Goal: Task Accomplishment & Management: Manage account settings

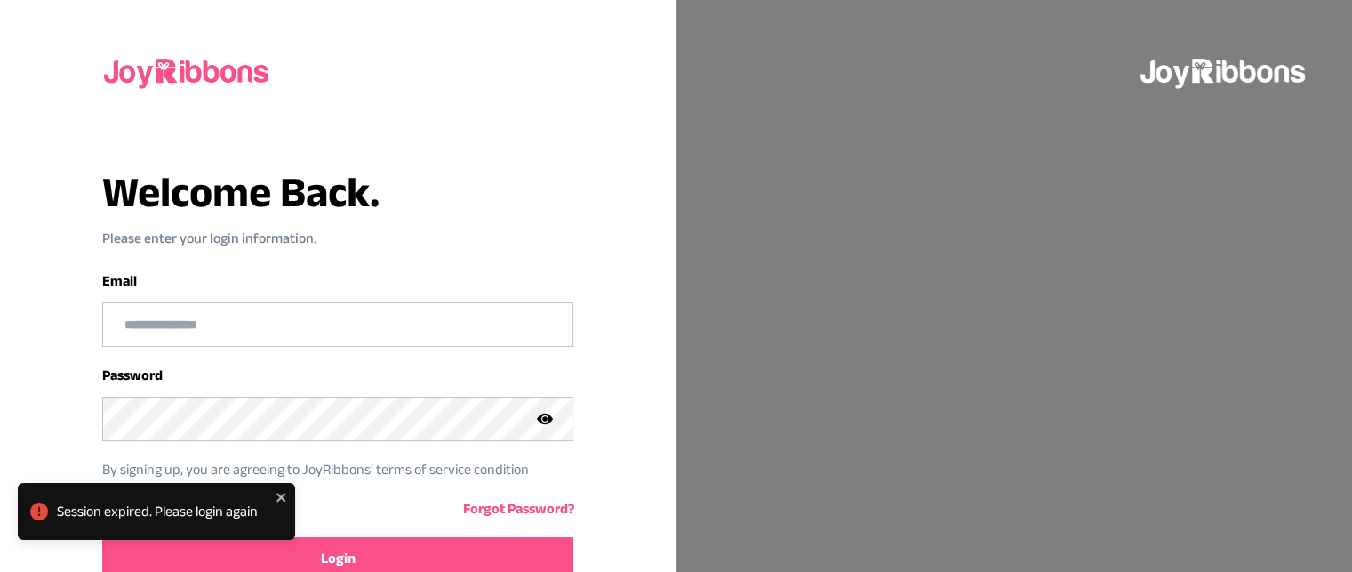
type input "**********"
click at [137, 552] on div "Session expired. Please login again" at bounding box center [156, 518] width 285 height 78
click at [274, 555] on div "Session expired. Please login again" at bounding box center [156, 518] width 285 height 78
click at [326, 548] on span "Login" at bounding box center [338, 558] width 35 height 21
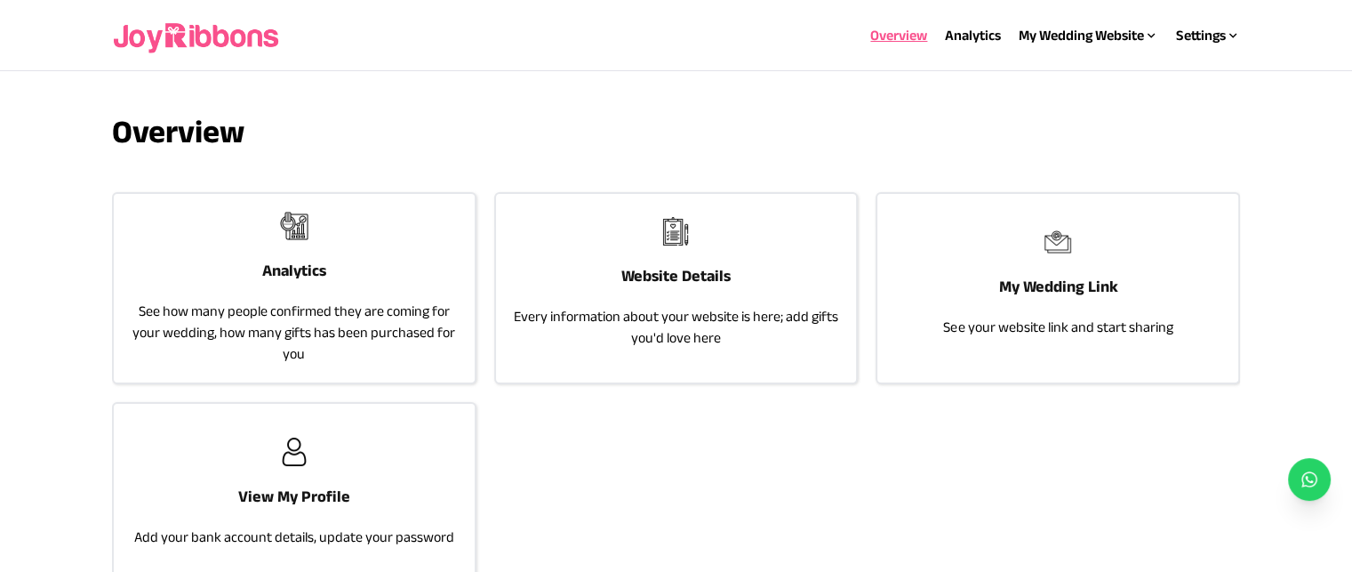
click at [609, 261] on div "Website Details Every information about your website is here; add gifts you'd l…" at bounding box center [676, 283] width 361 height 178
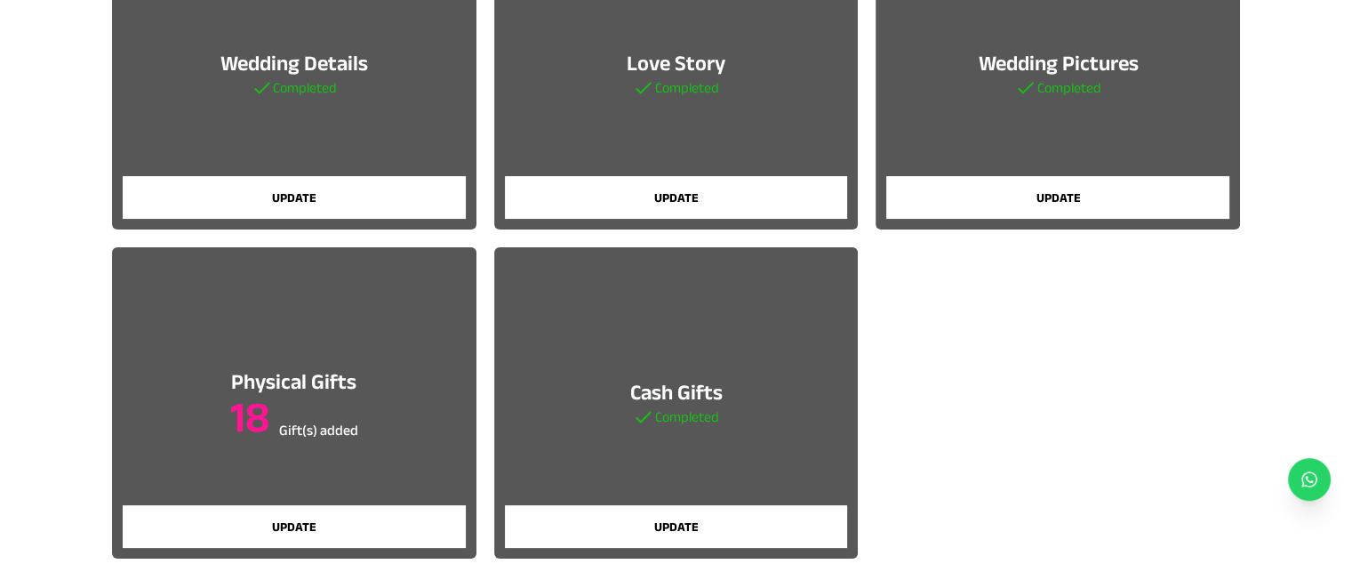
scroll to position [273, 0]
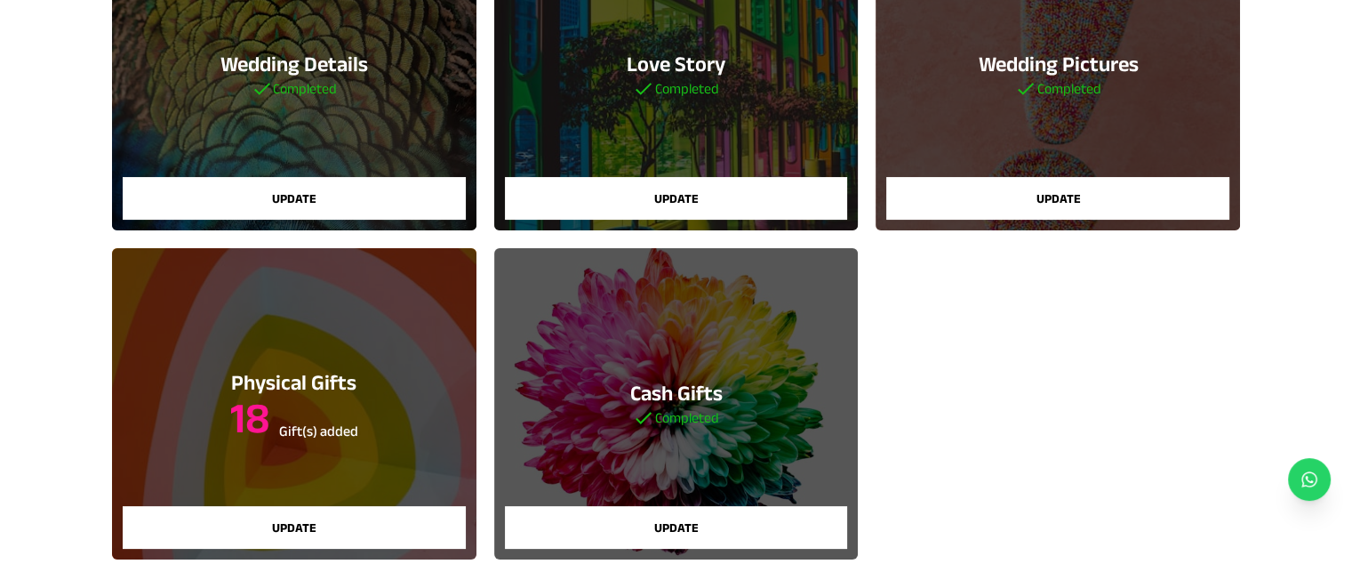
click at [1184, 210] on button "Update" at bounding box center [1057, 198] width 343 height 43
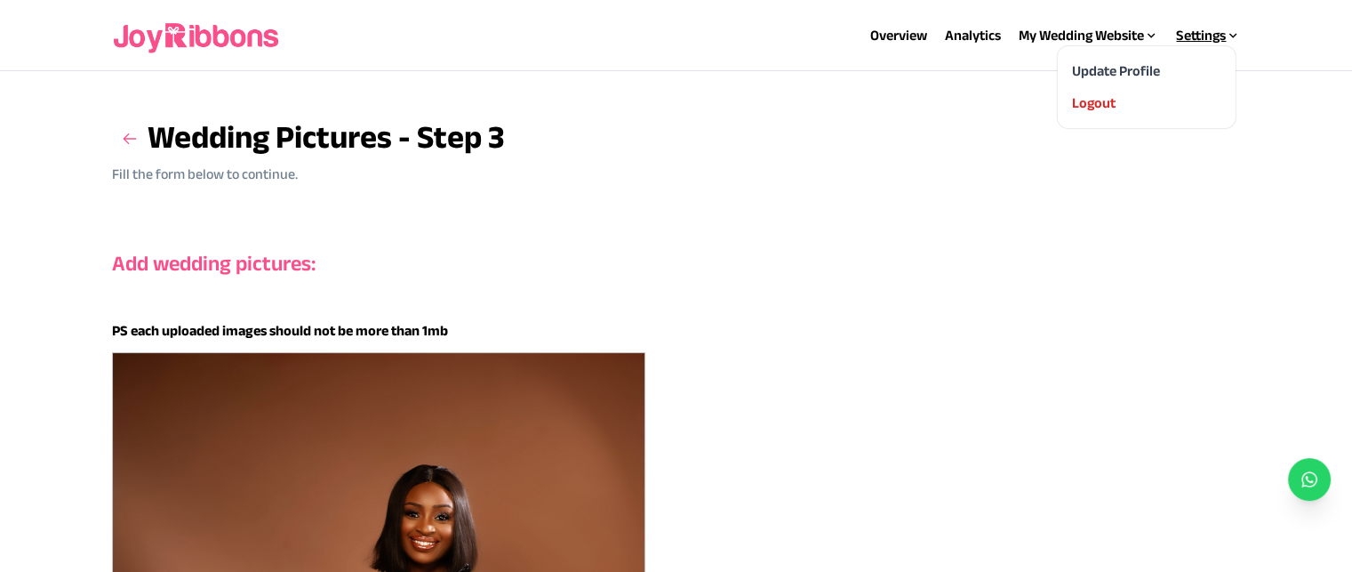
click at [1238, 36] on icon at bounding box center [1233, 35] width 14 height 14
click at [1116, 100] on div "Logout" at bounding box center [1146, 102] width 149 height 21
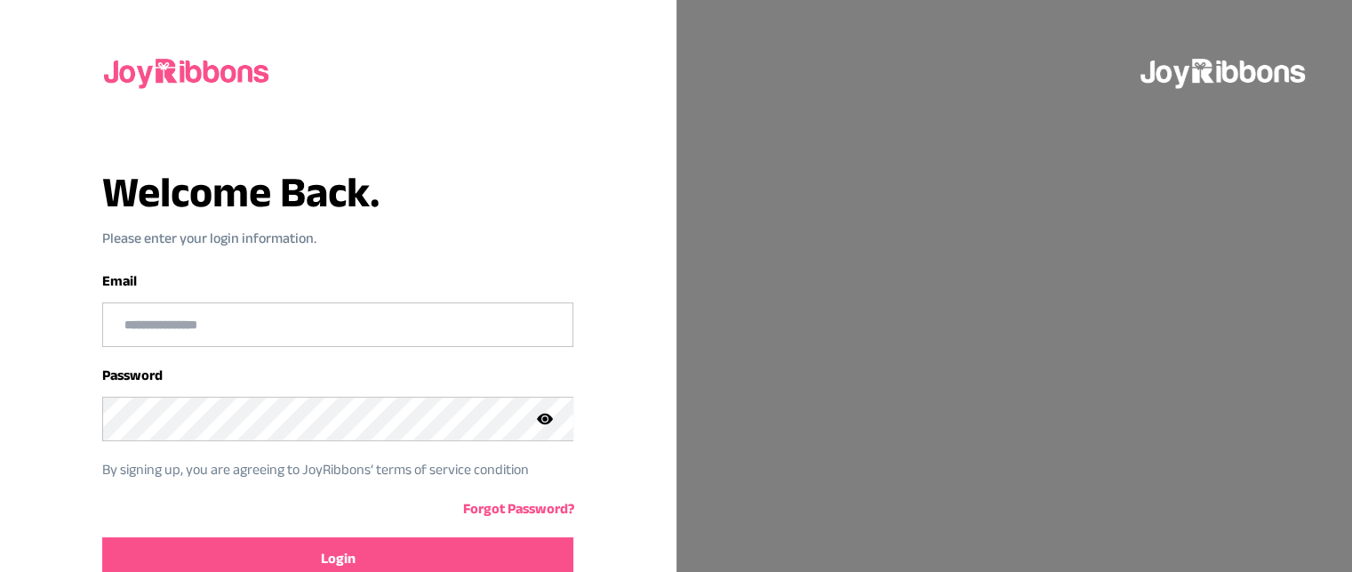
type input "**********"
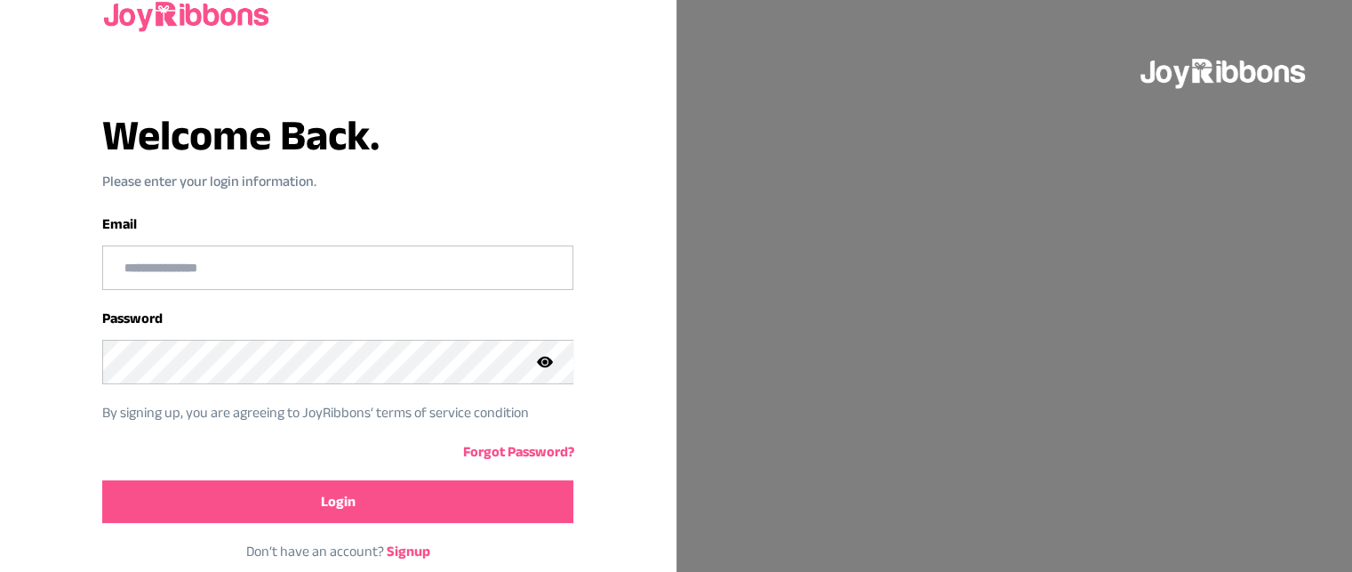
scroll to position [89, 0]
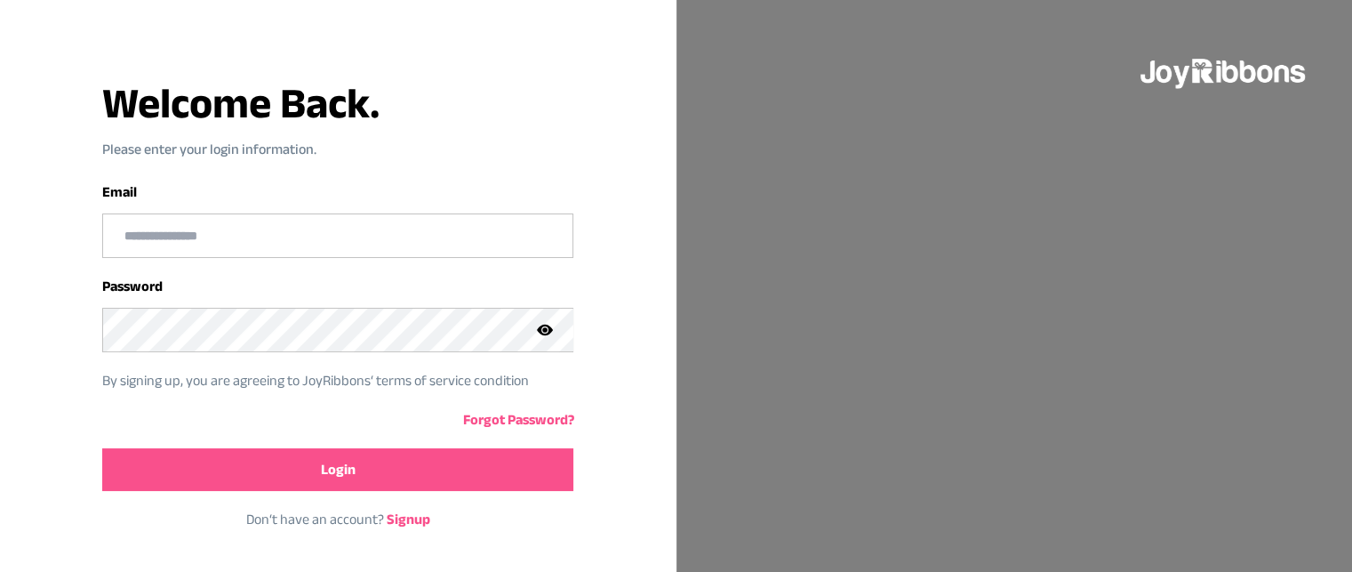
type input "**********"
click at [420, 448] on button "Login" at bounding box center [337, 469] width 471 height 43
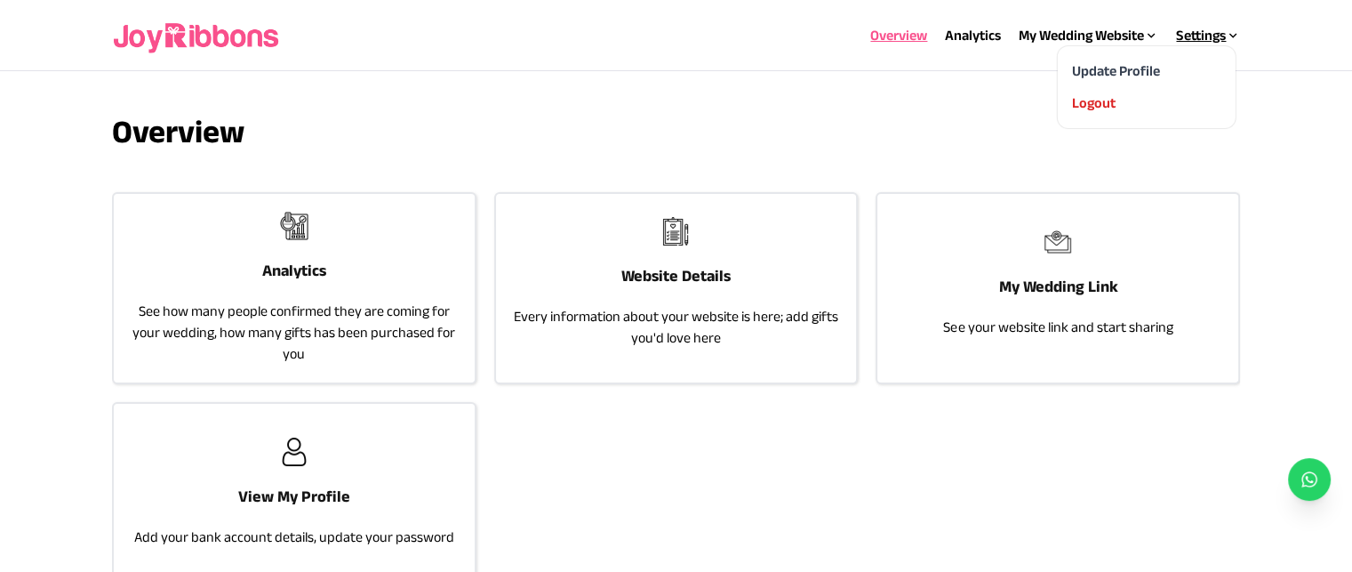
click at [1196, 36] on div "Settings" at bounding box center [1208, 35] width 64 height 21
click at [1124, 40] on div "My Wedding Website" at bounding box center [1089, 35] width 140 height 21
click at [1081, 105] on link "My Wedding Link" at bounding box center [1040, 102] width 102 height 15
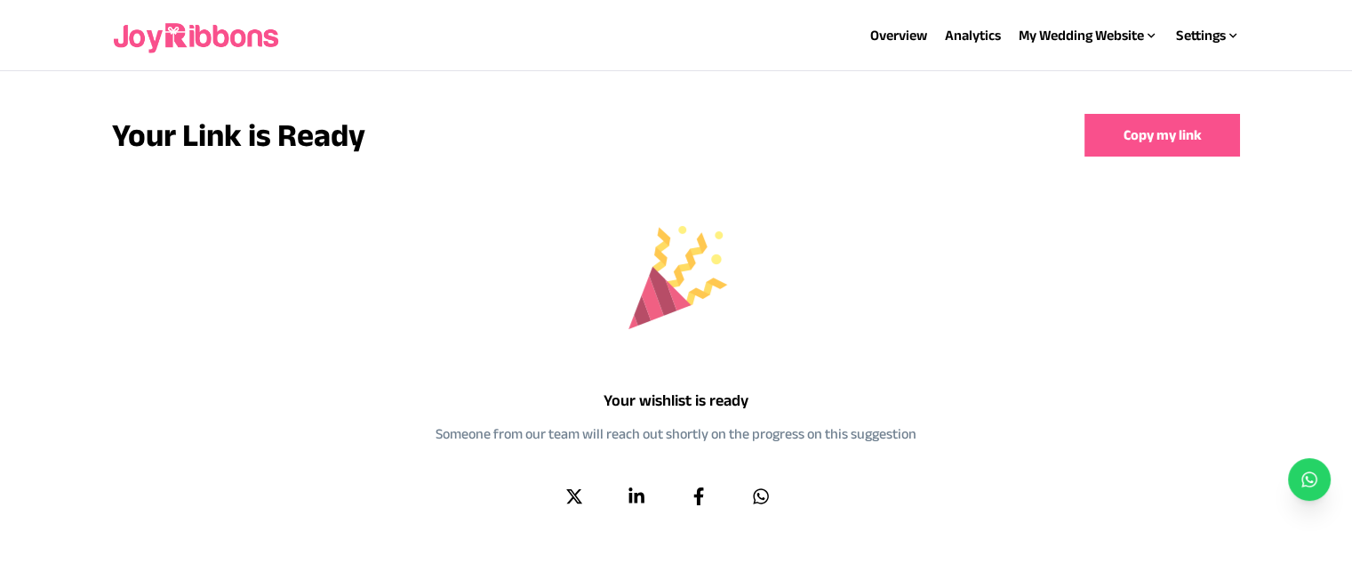
click at [1195, 137] on button "Copy my link" at bounding box center [1163, 135] width 156 height 43
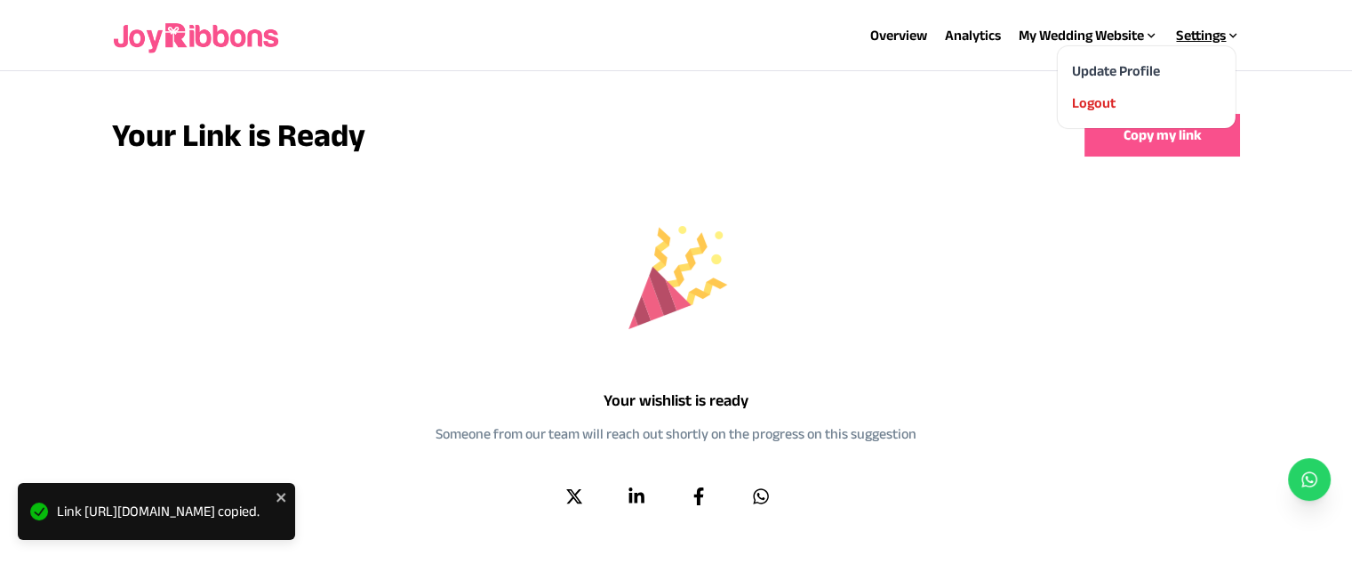
click at [1197, 28] on div "Settings" at bounding box center [1208, 35] width 64 height 21
click at [894, 36] on link "Overview" at bounding box center [898, 35] width 57 height 15
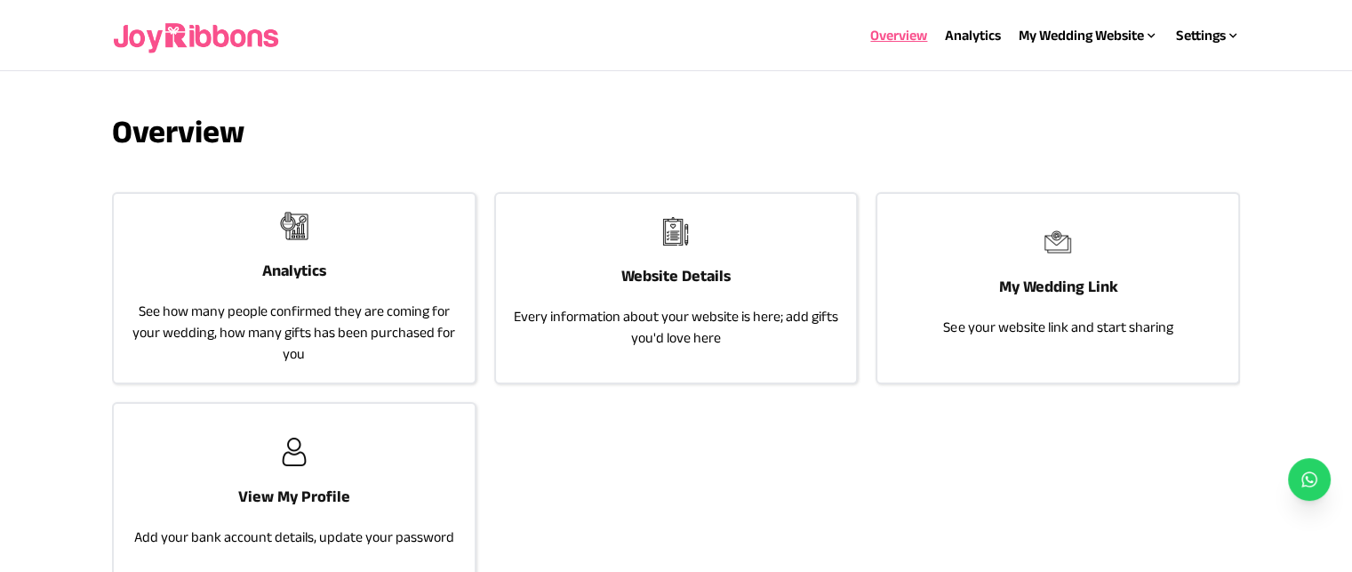
click at [1314, 480] on icon at bounding box center [1310, 479] width 18 height 18
click at [1124, 32] on div "My Wedding Website" at bounding box center [1089, 35] width 140 height 21
click at [1075, 68] on link "Website Details" at bounding box center [1035, 70] width 93 height 15
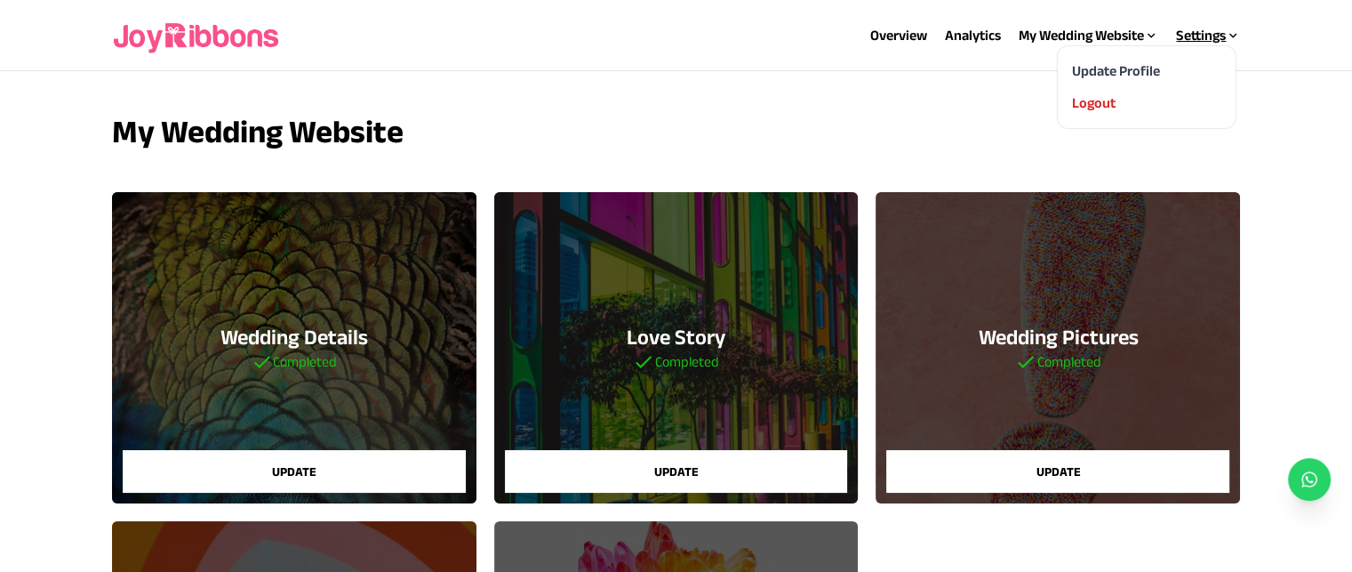
click at [1198, 28] on div "Settings" at bounding box center [1208, 35] width 64 height 21
click at [900, 36] on link "Overview" at bounding box center [898, 35] width 57 height 15
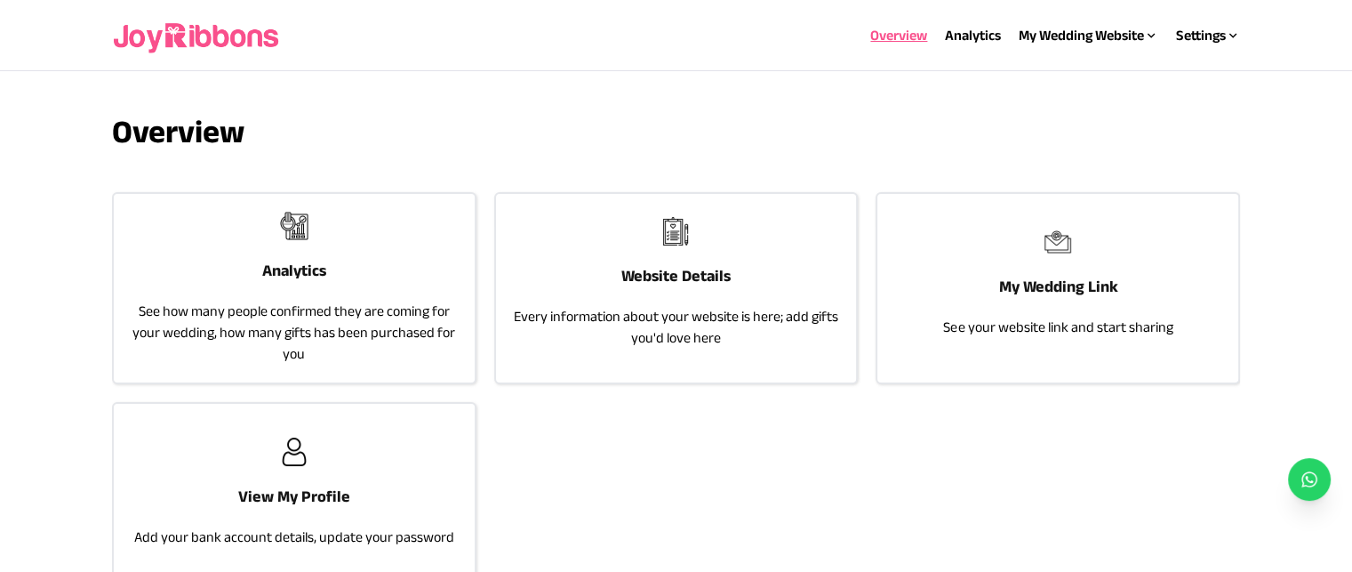
click at [178, 318] on p "See how many people confirmed they are coming for your wedding, how many gifts …" at bounding box center [294, 333] width 325 height 64
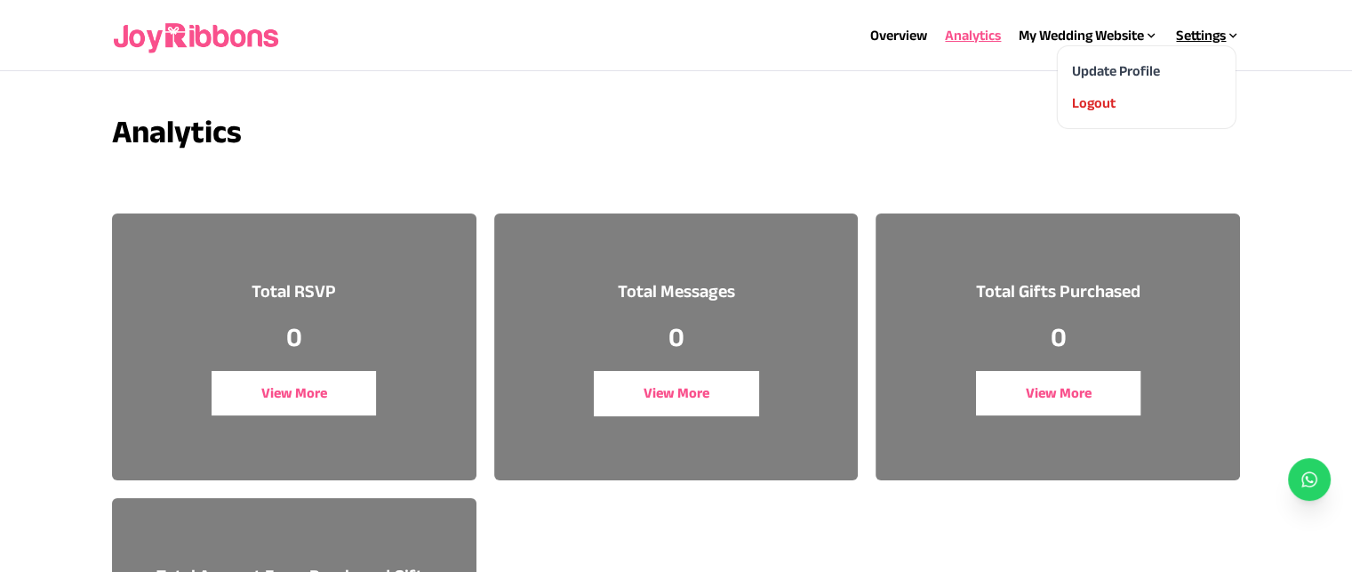
click at [1190, 36] on div "Settings" at bounding box center [1208, 35] width 64 height 21
click at [1145, 70] on link "Update Profile" at bounding box center [1116, 70] width 88 height 15
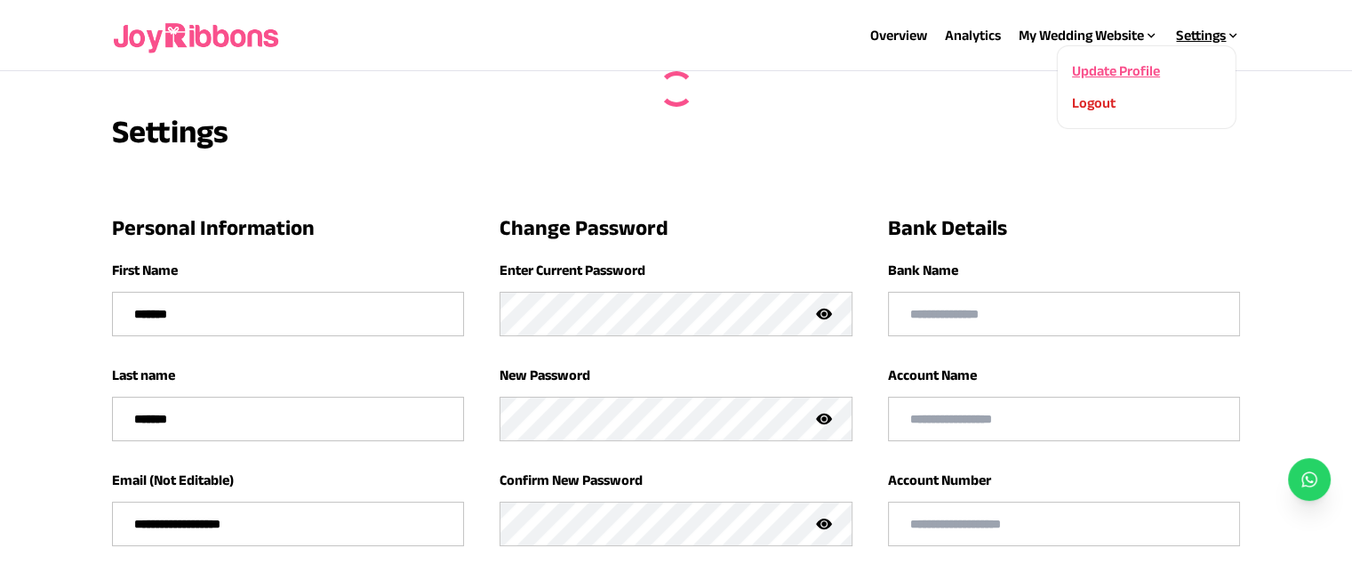
type input "*********"
type input "**********"
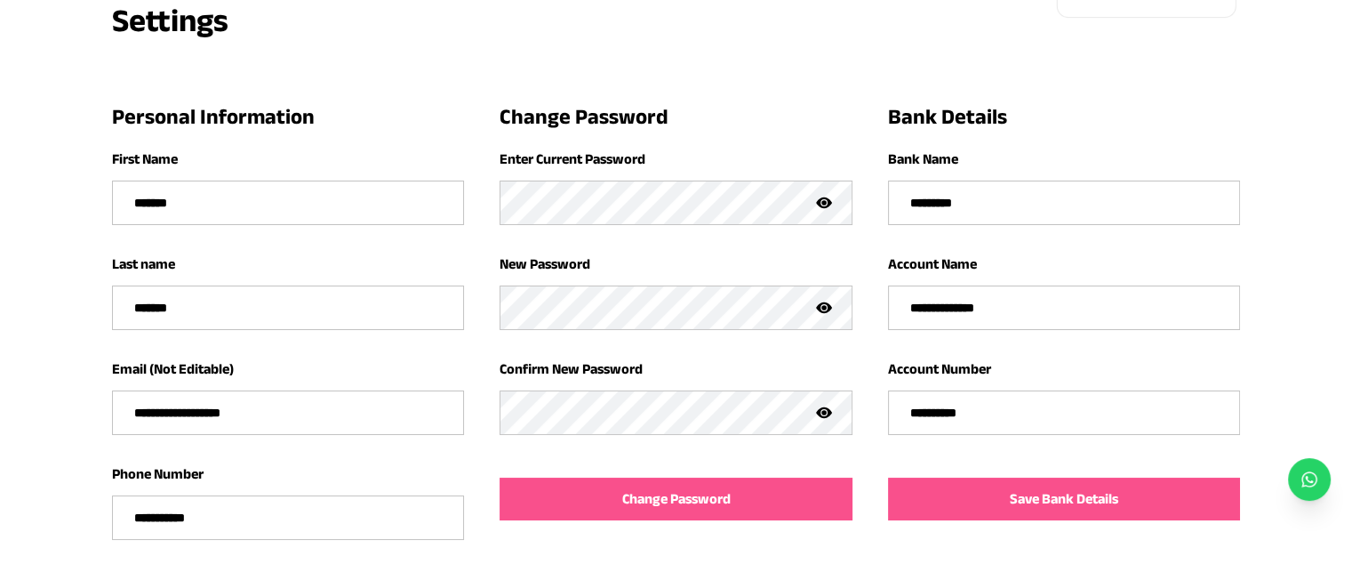
scroll to position [116, 0]
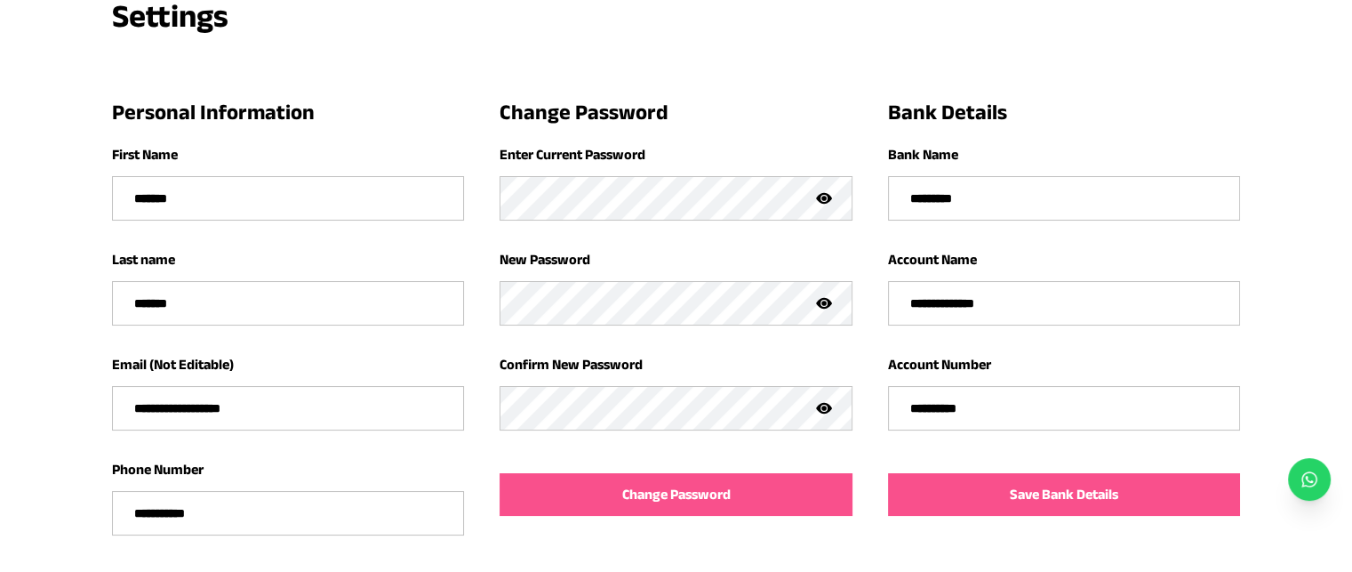
click at [913, 297] on input "**********" at bounding box center [1064, 303] width 351 height 43
type input "**********"
click at [1110, 479] on button "Save Bank Details" at bounding box center [1064, 494] width 353 height 43
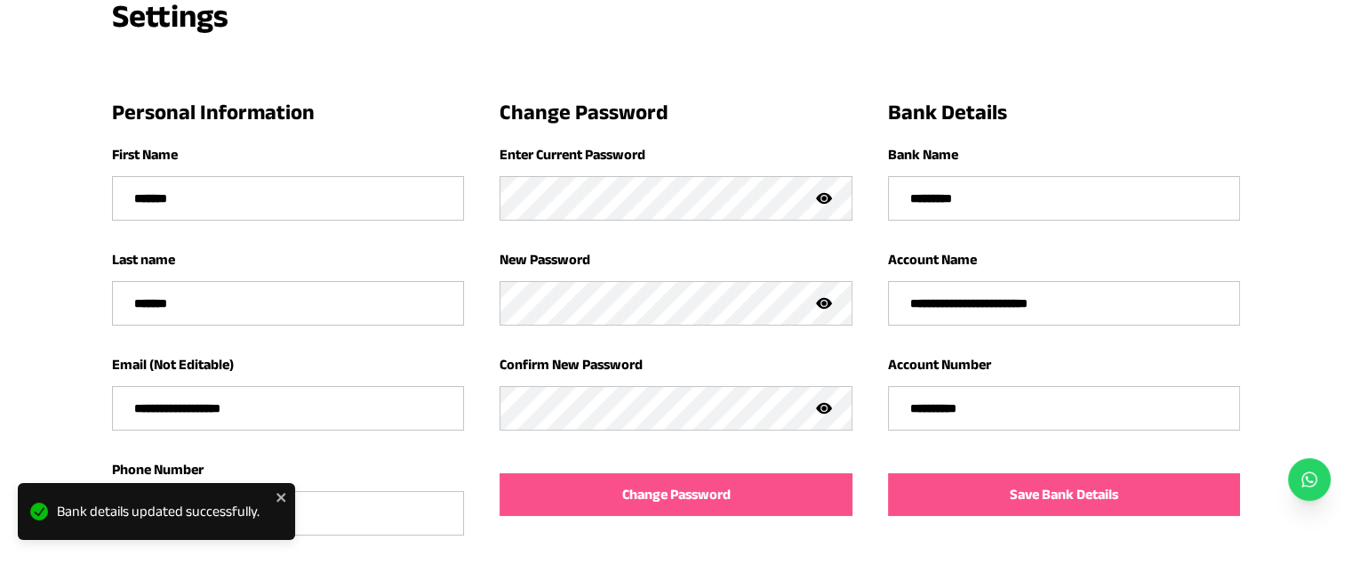
scroll to position [0, 0]
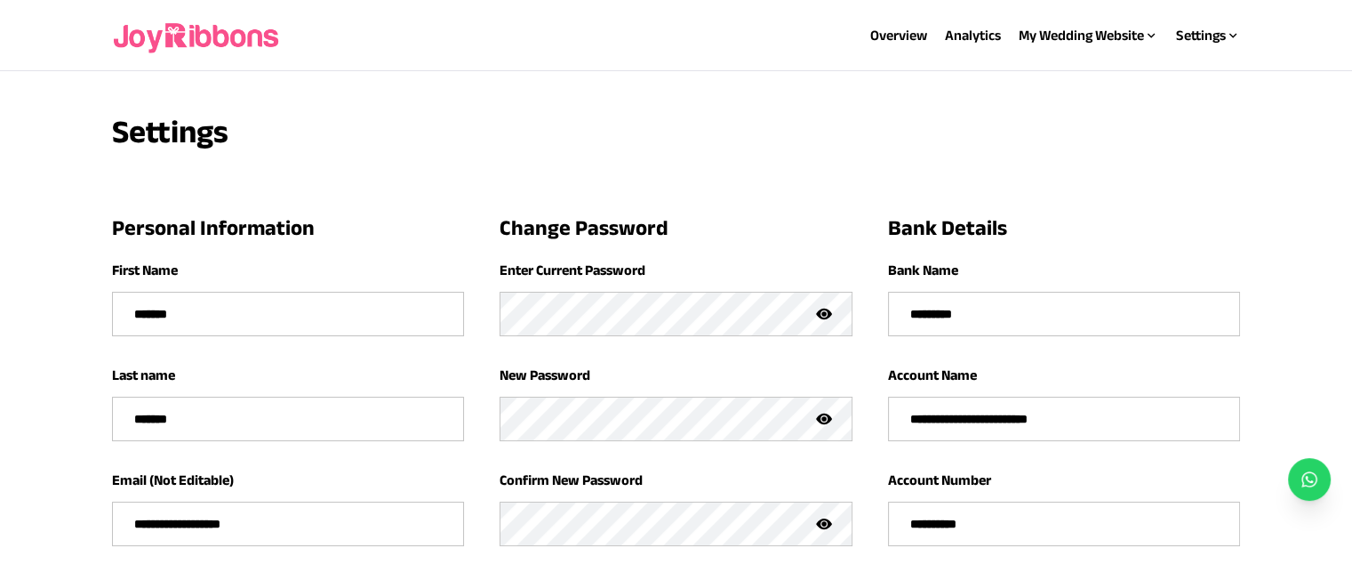
click at [1122, 28] on div "My Wedding Website" at bounding box center [1089, 35] width 140 height 21
click at [1054, 71] on link "Website Details" at bounding box center [1035, 70] width 93 height 15
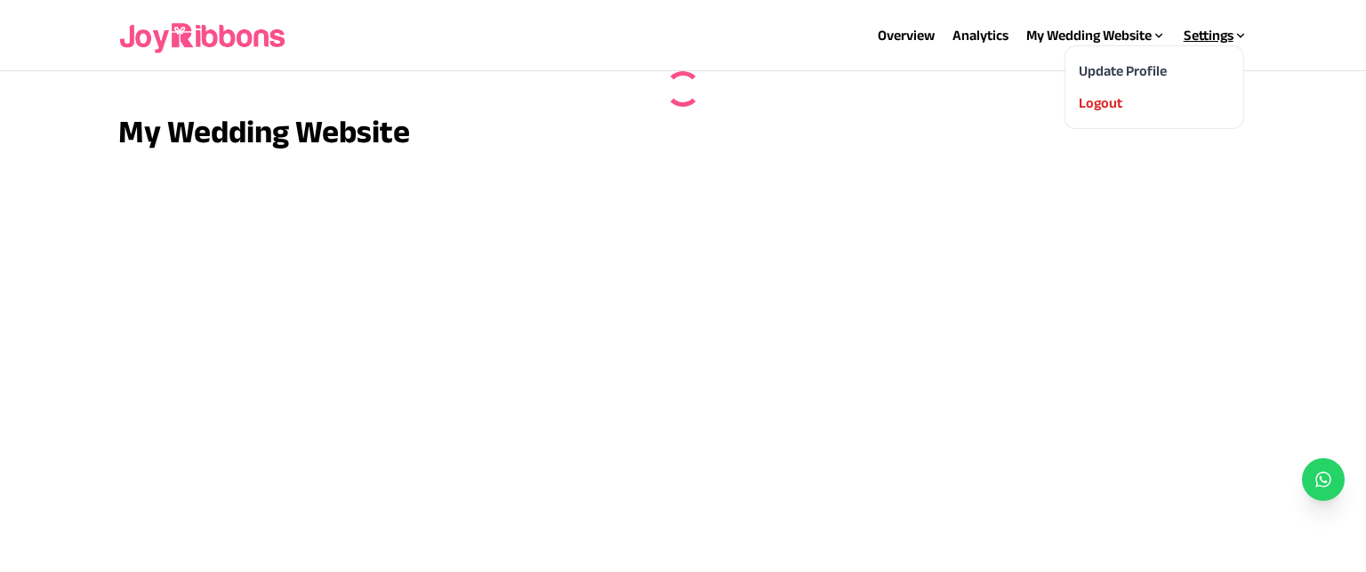
click at [1198, 37] on div "Settings" at bounding box center [1215, 35] width 64 height 21
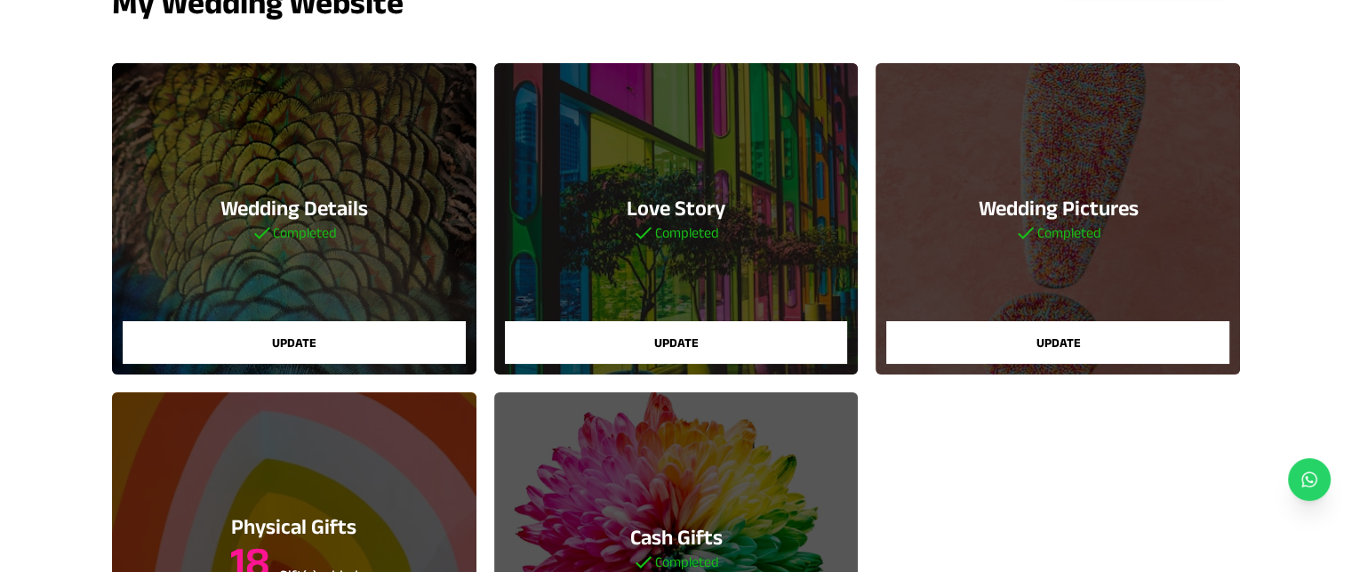
scroll to position [131, 0]
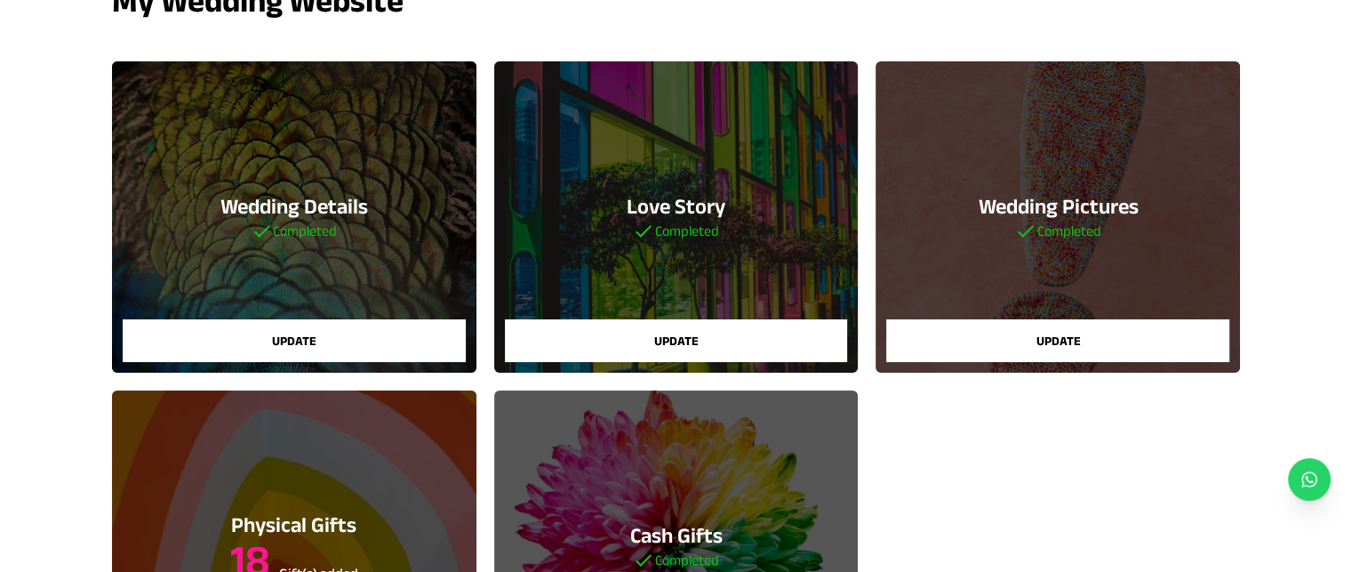
click at [1163, 325] on button "Update" at bounding box center [1057, 340] width 343 height 43
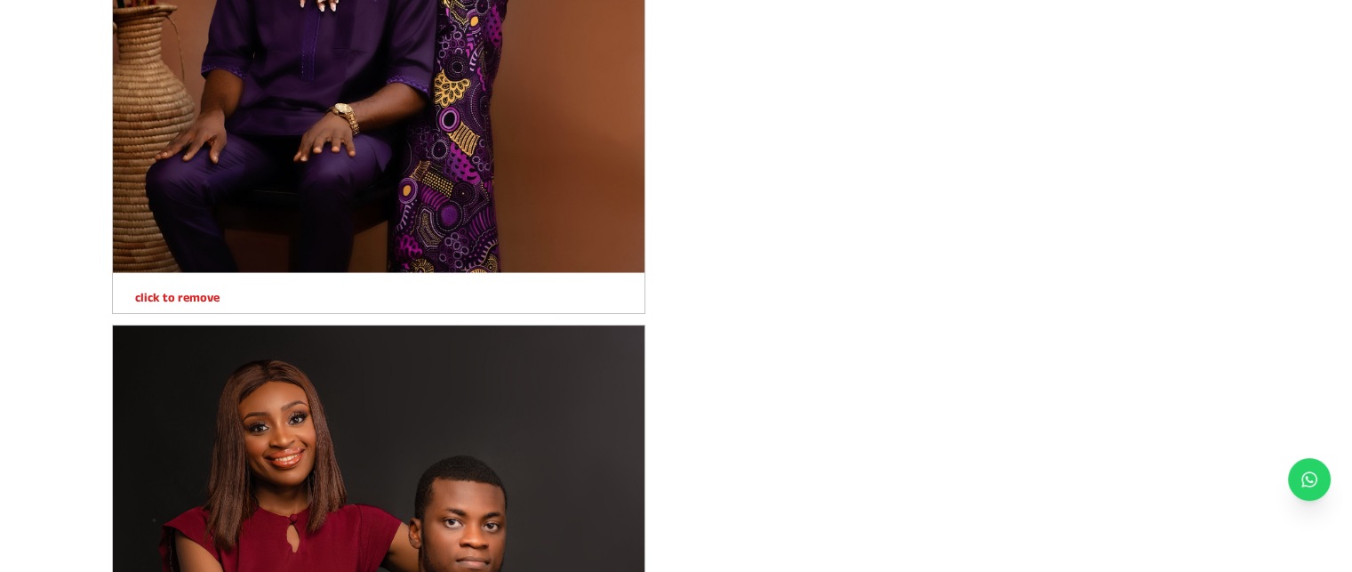
scroll to position [836, 0]
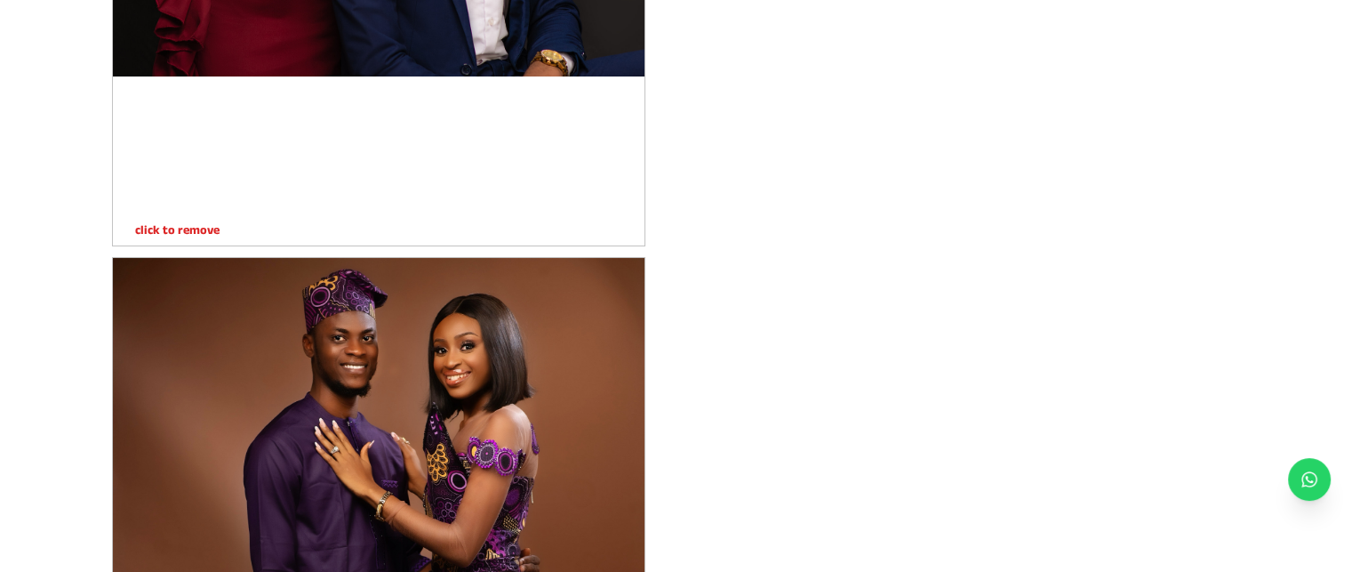
click at [160, 231] on p "click to remove" at bounding box center [166, 229] width 107 height 18
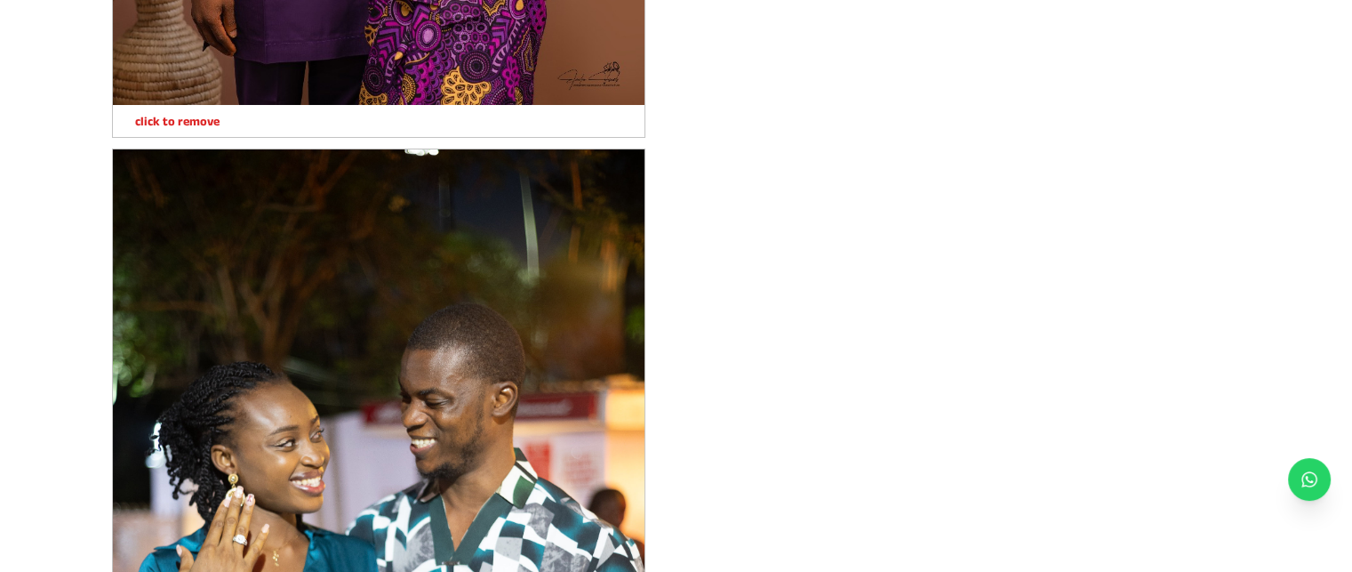
scroll to position [8877, 0]
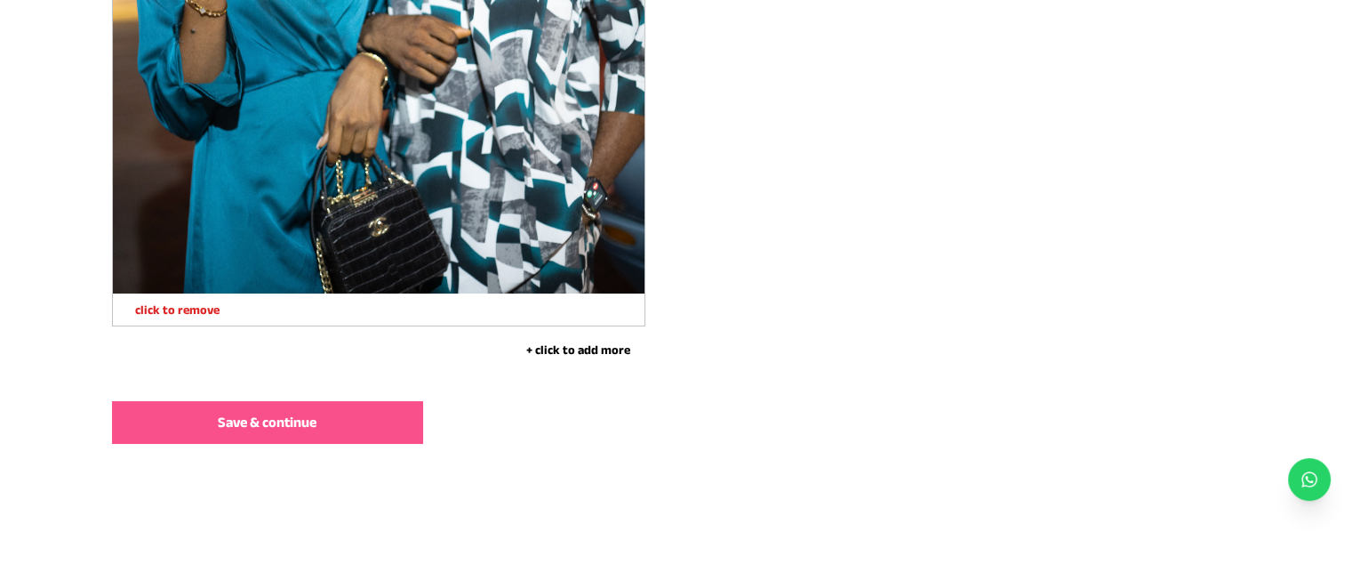
click at [199, 410] on button "Save & continue" at bounding box center [267, 422] width 311 height 43
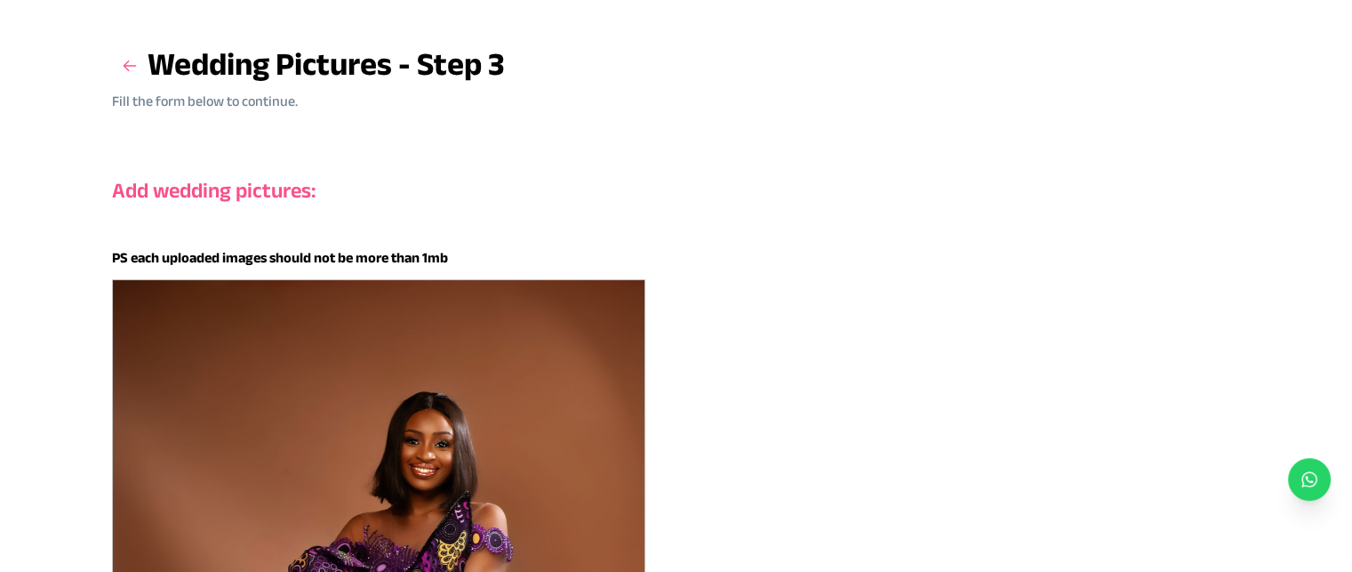
scroll to position [0, 0]
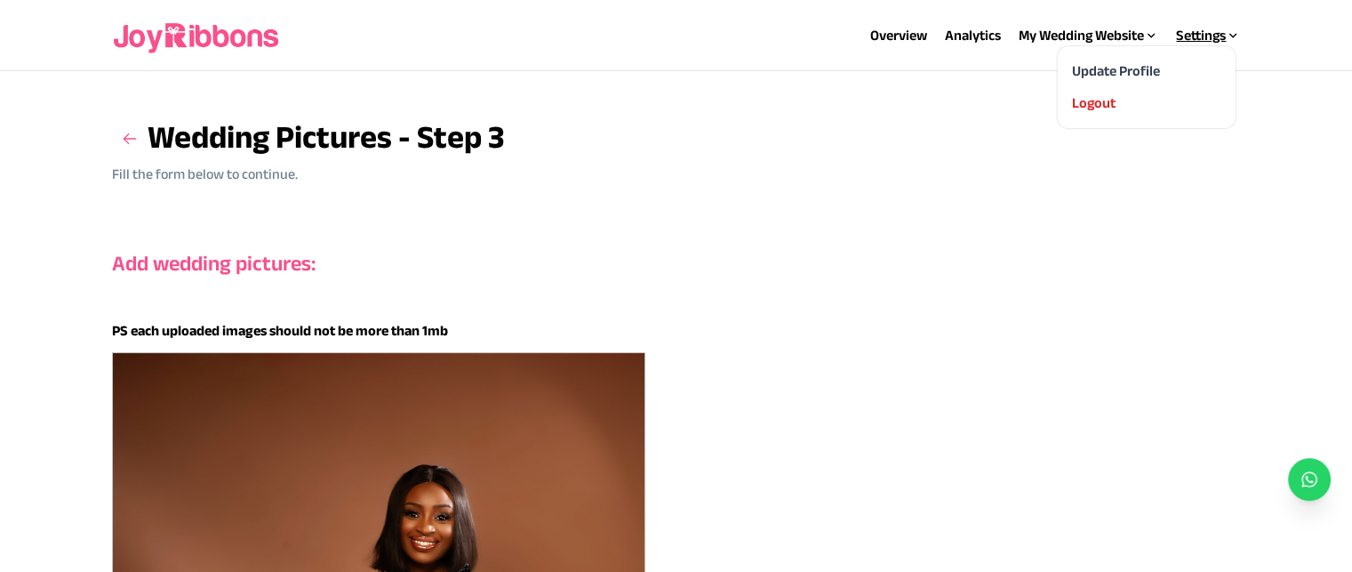
click at [1198, 42] on div "Settings" at bounding box center [1208, 35] width 64 height 21
click at [970, 35] on link "Analytics" at bounding box center [973, 35] width 56 height 15
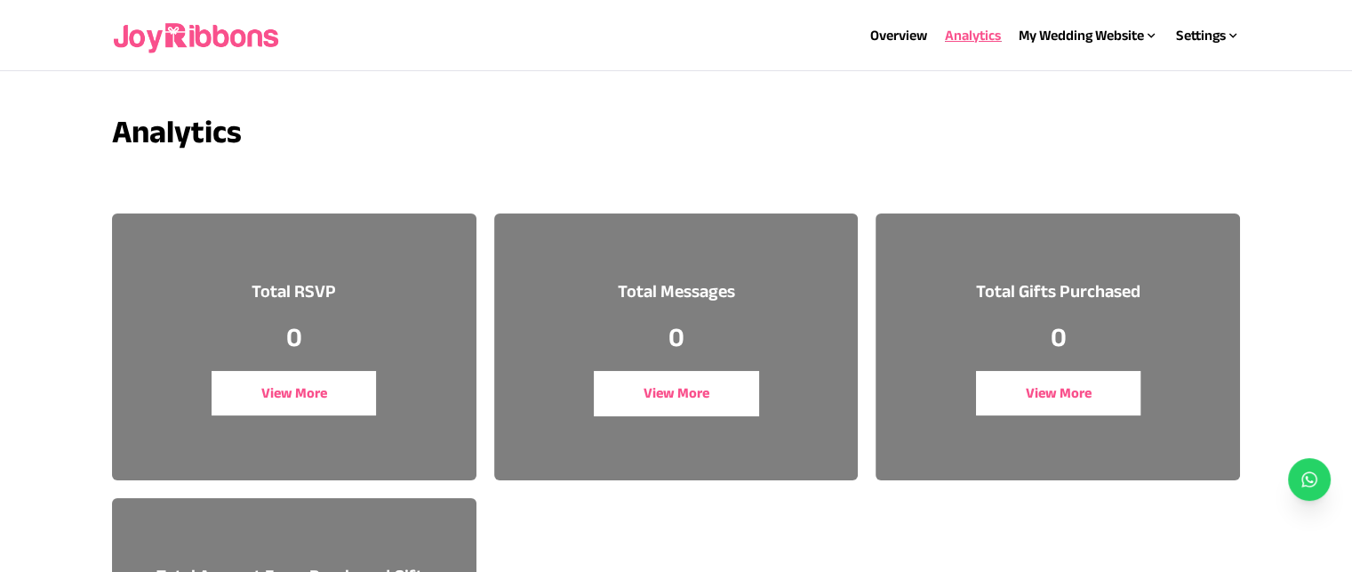
click at [887, 36] on link "Overview" at bounding box center [898, 35] width 57 height 15
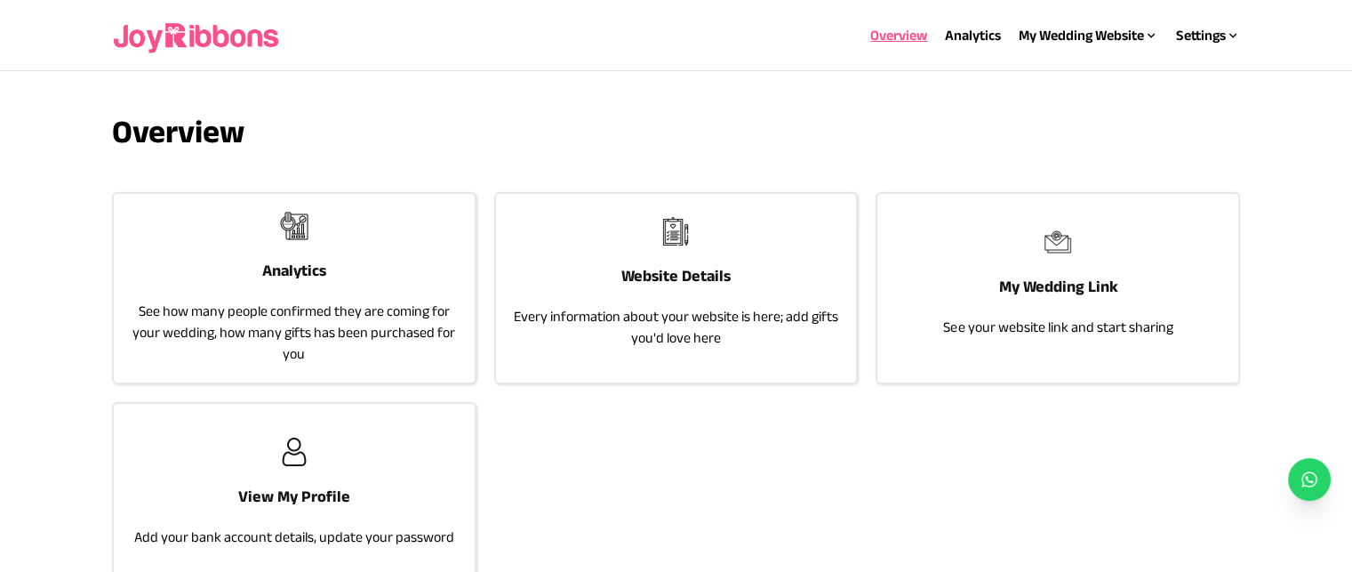
click at [986, 292] on div "My Wedding Link See your website link and start sharing" at bounding box center [1058, 283] width 361 height 178
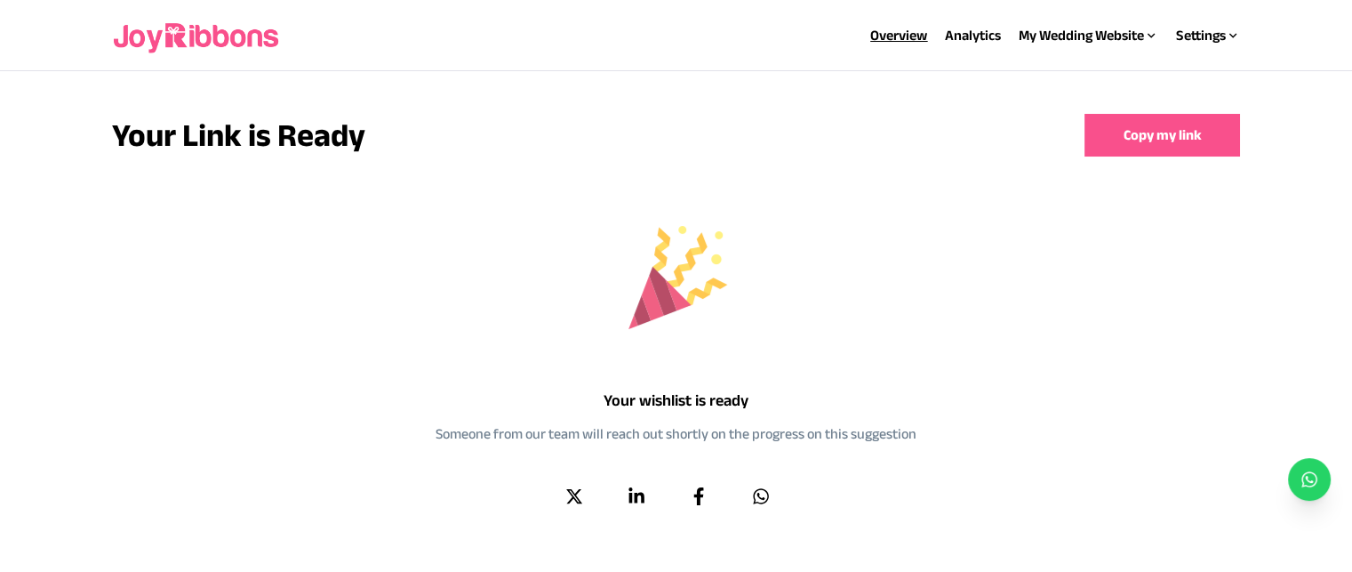
click at [906, 37] on link "Overview" at bounding box center [898, 35] width 57 height 15
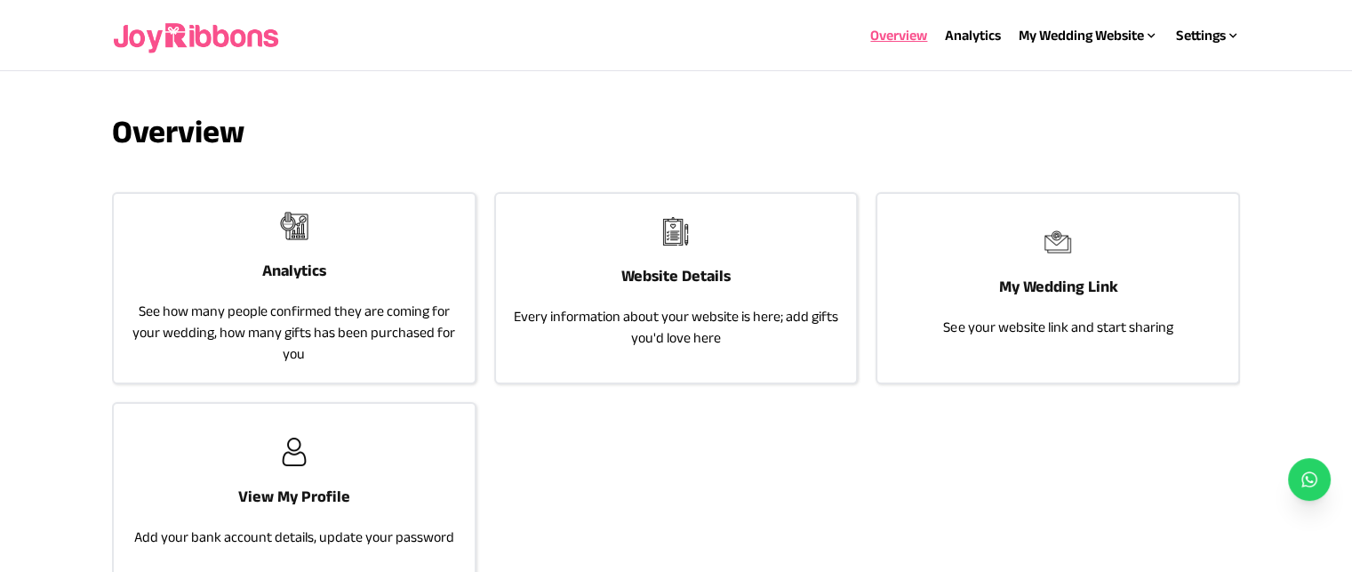
click at [402, 240] on div "Analytics See how many people confirmed they are coming for your wedding, how m…" at bounding box center [294, 288] width 361 height 188
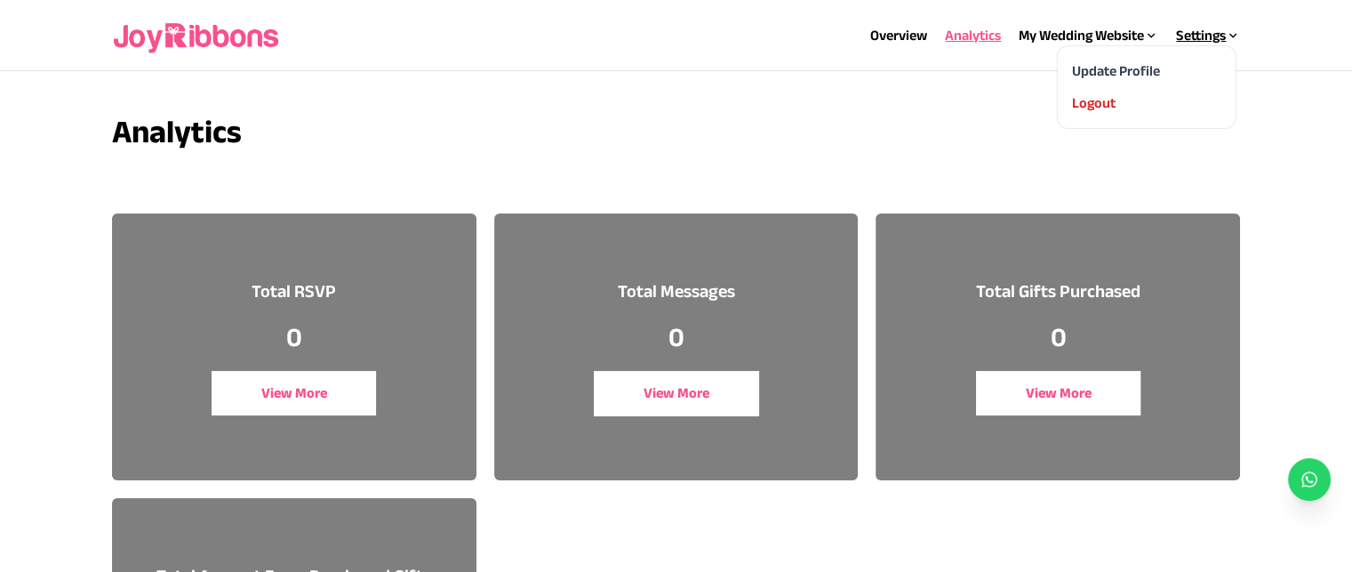
click at [1195, 38] on div "Settings" at bounding box center [1208, 35] width 64 height 21
click at [1105, 31] on div "My Wedding Website" at bounding box center [1089, 35] width 140 height 21
click at [1066, 66] on link "Website Details" at bounding box center [1035, 70] width 93 height 15
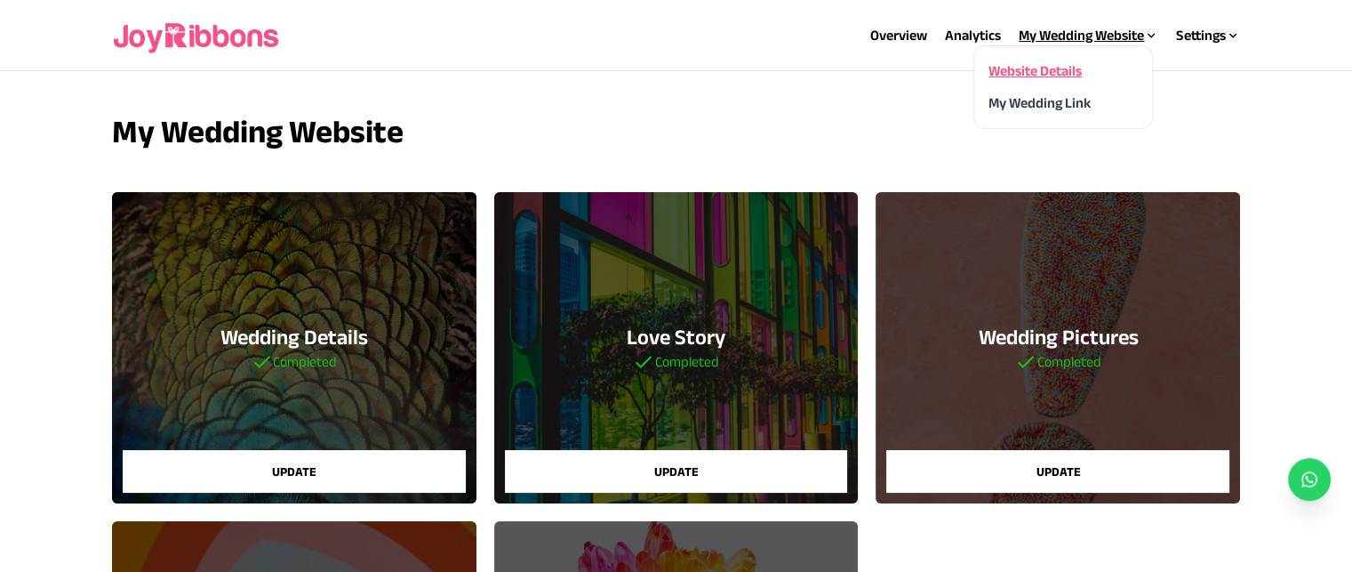
click at [1190, 36] on div "Settings" at bounding box center [1208, 35] width 64 height 21
click at [1038, 38] on div "My Wedding Website" at bounding box center [1089, 35] width 140 height 21
click at [906, 36] on link "Overview" at bounding box center [898, 35] width 57 height 15
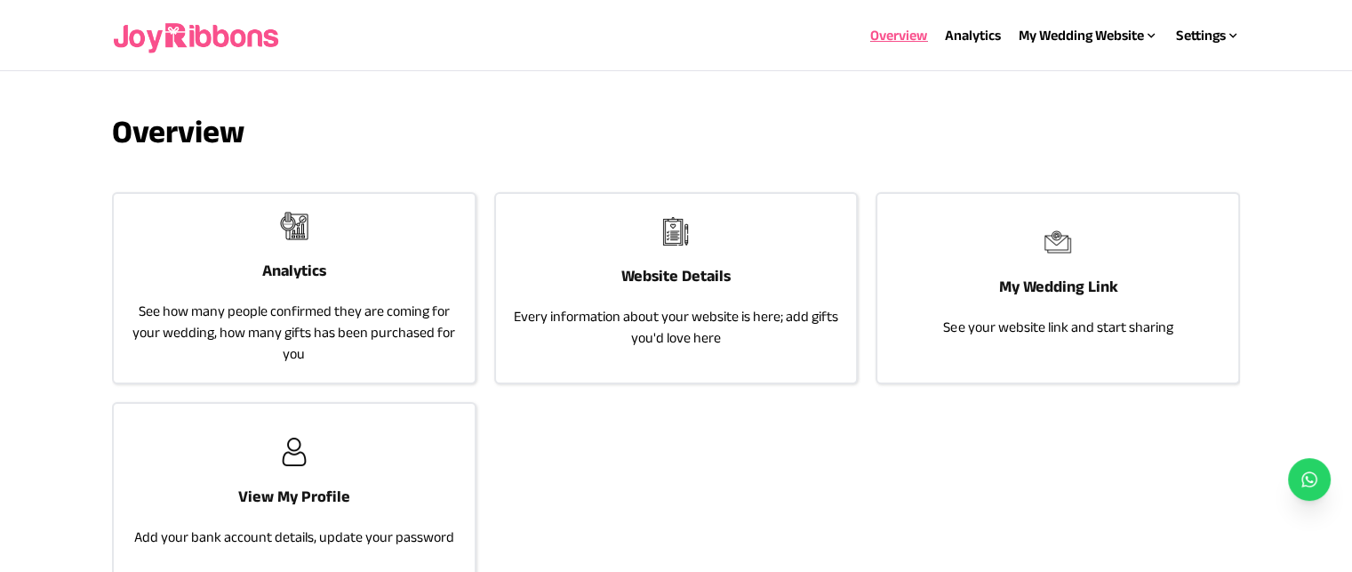
scroll to position [138, 0]
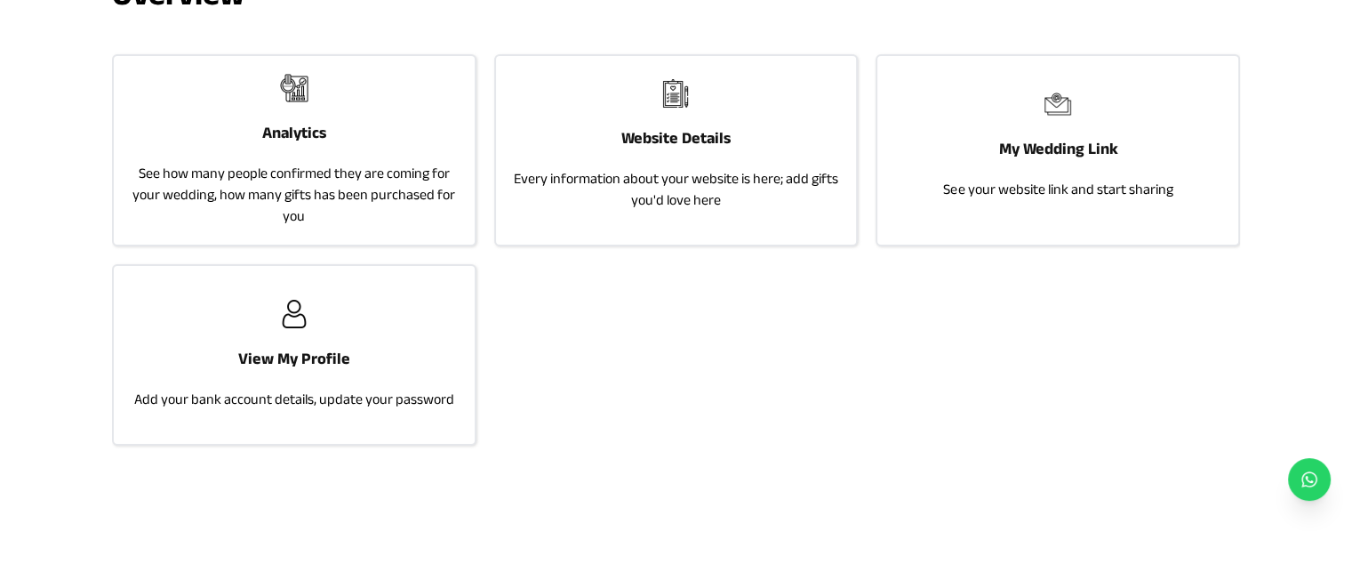
click at [414, 336] on div "View My Profile Add your bank account details, update your password" at bounding box center [294, 355] width 361 height 178
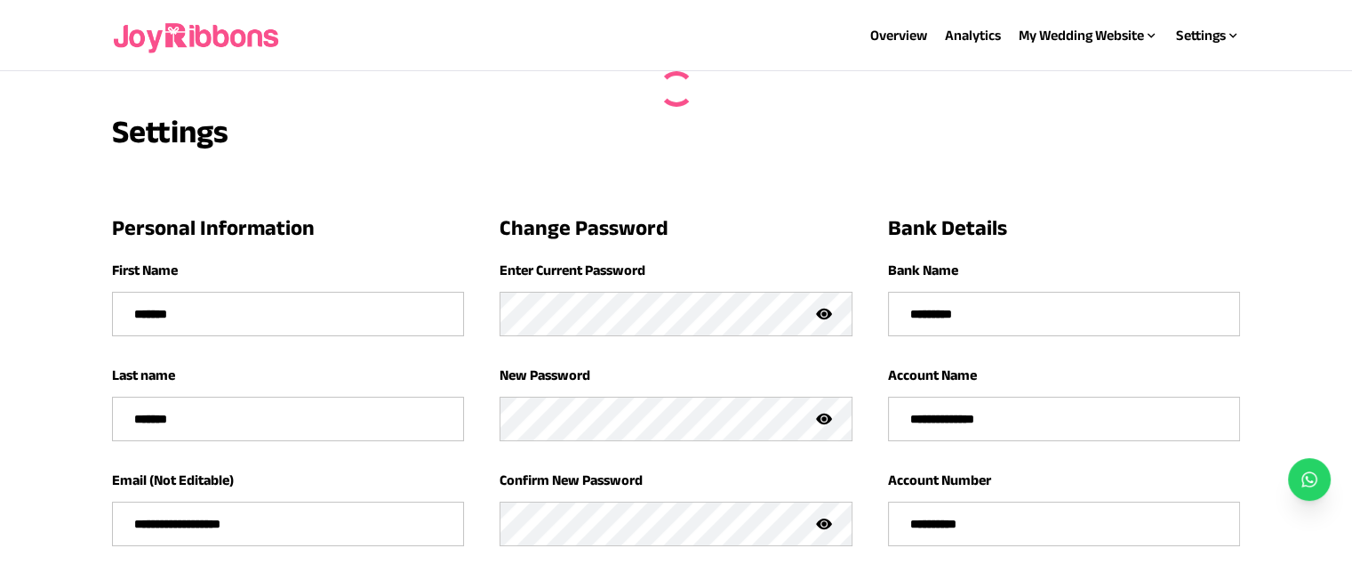
type input "**********"
click at [890, 28] on link "Overview" at bounding box center [898, 35] width 57 height 15
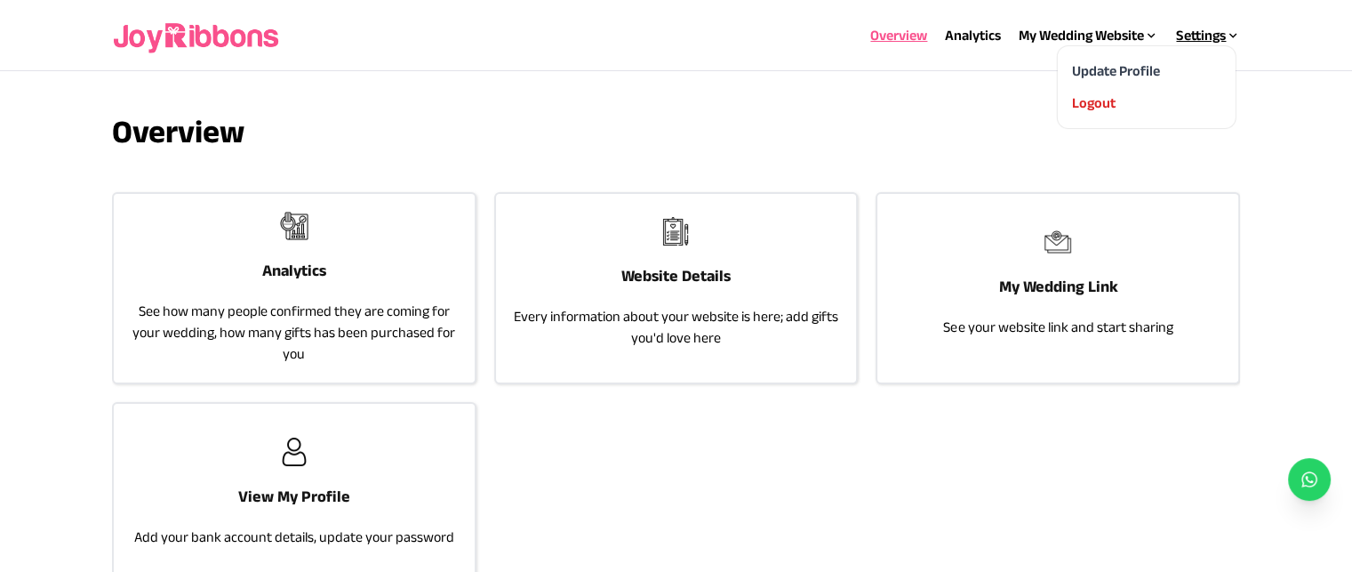
click at [1198, 35] on div "Settings" at bounding box center [1208, 35] width 64 height 21
click at [1085, 31] on div "My Wedding Website" at bounding box center [1089, 35] width 140 height 21
click at [1198, 36] on div "Settings" at bounding box center [1208, 35] width 64 height 21
click at [965, 38] on link "Analytics" at bounding box center [973, 35] width 56 height 15
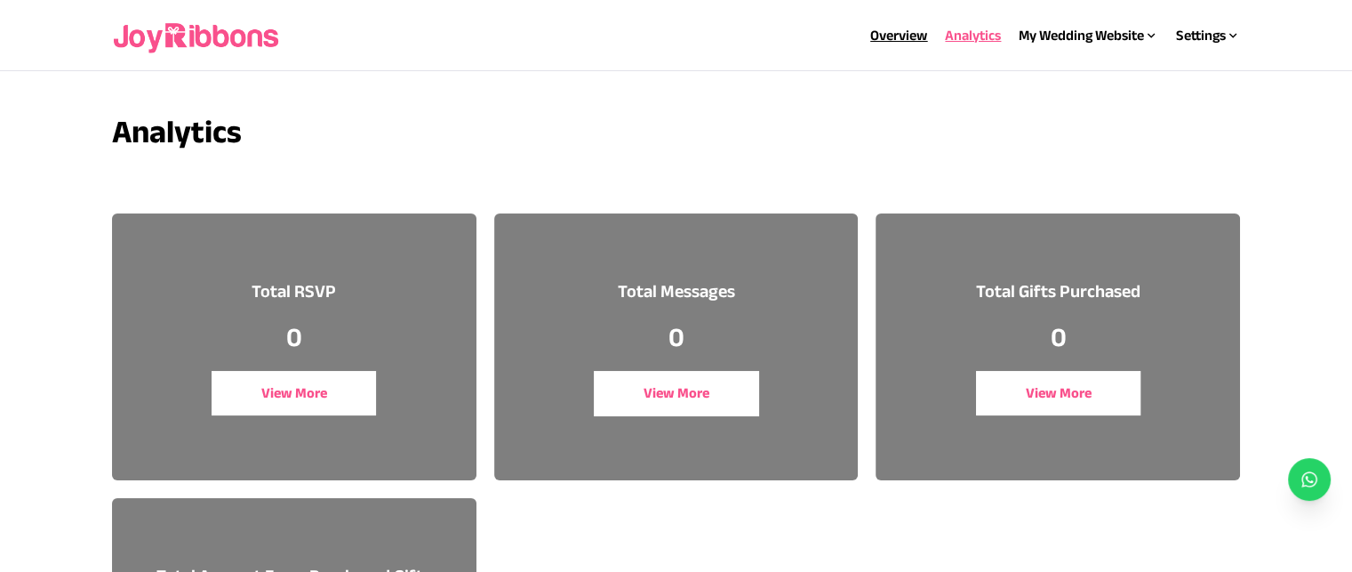
click at [897, 33] on link "Overview" at bounding box center [898, 35] width 57 height 15
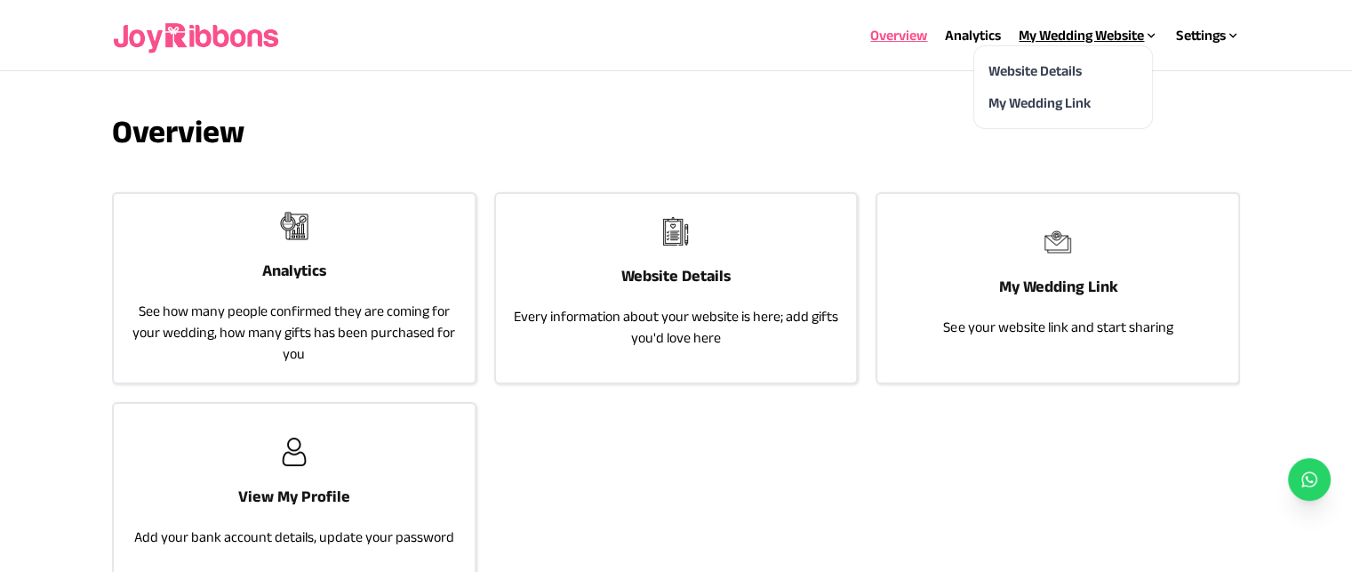
click at [1067, 32] on div "My Wedding Website" at bounding box center [1089, 35] width 140 height 21
click at [1074, 71] on link "Website Details" at bounding box center [1035, 70] width 93 height 15
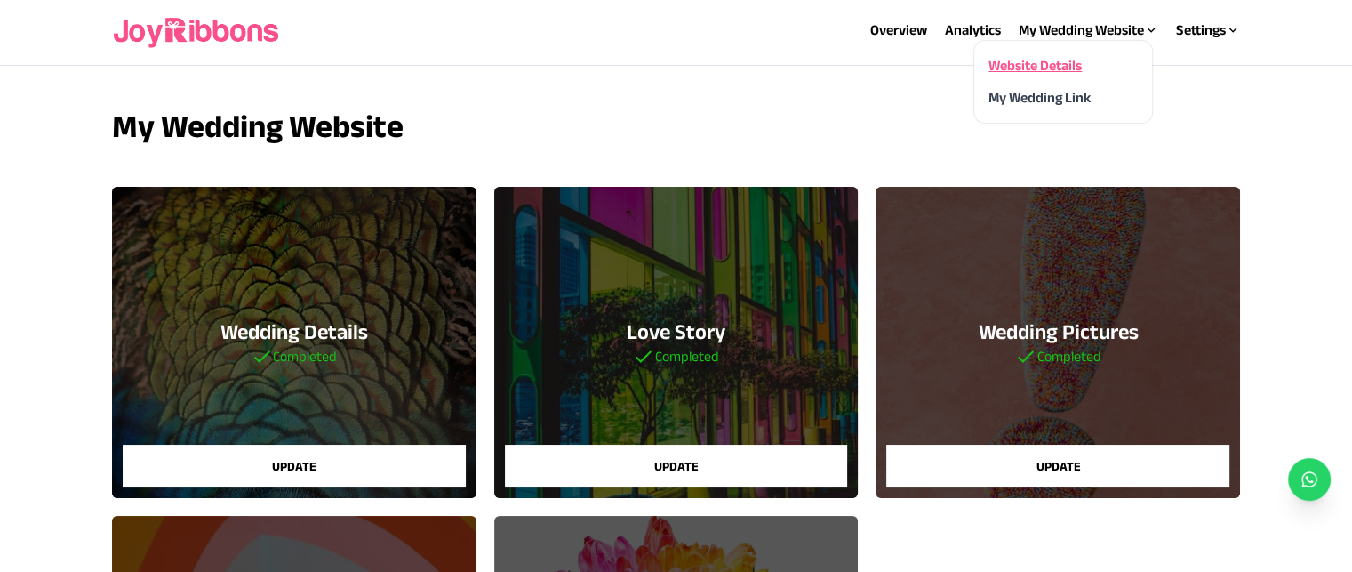
scroll to position [3, 0]
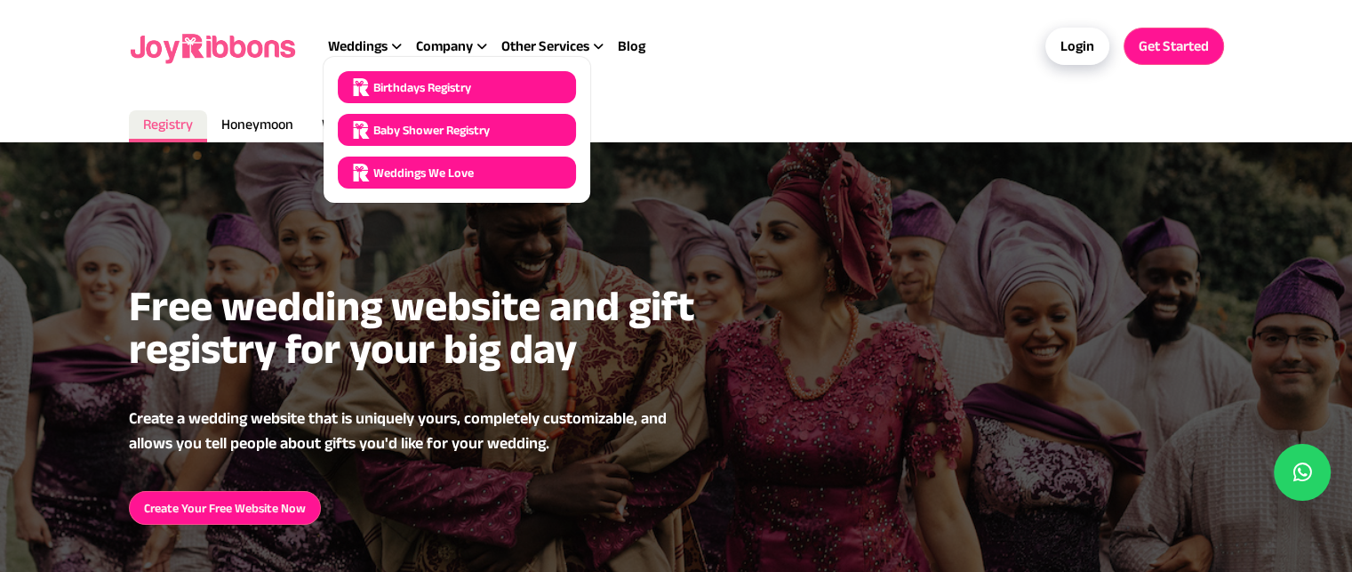
click at [565, 52] on div "Other Services" at bounding box center [559, 46] width 116 height 21
click at [385, 45] on div "Weddings" at bounding box center [372, 46] width 88 height 21
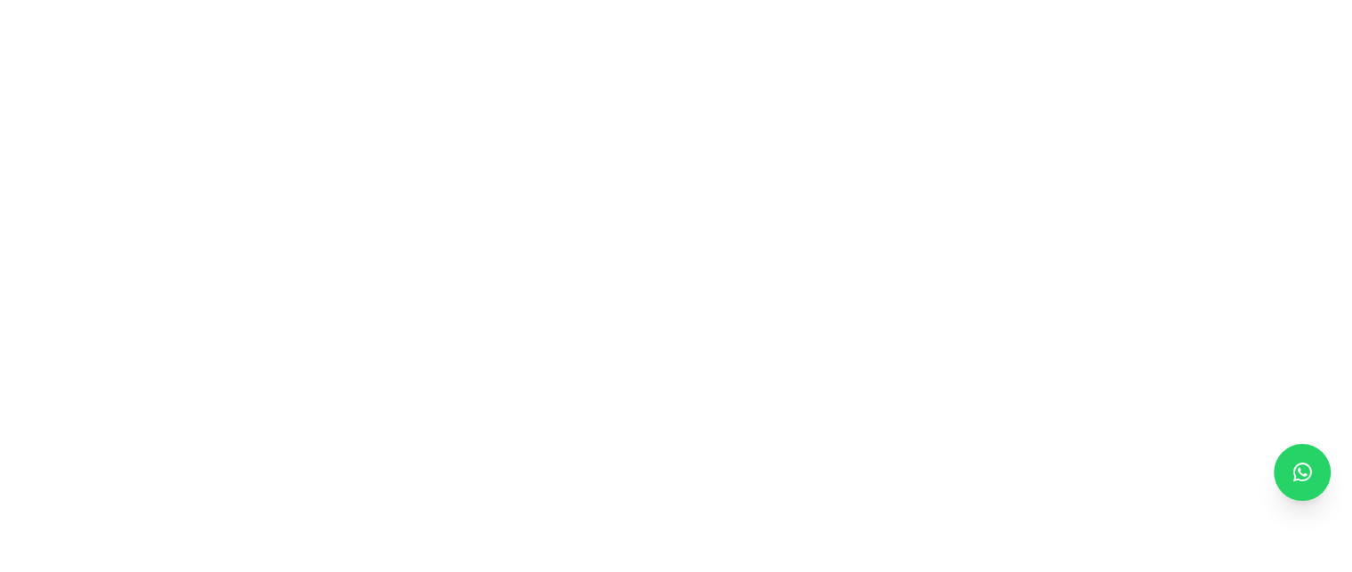
scroll to position [1058, 0]
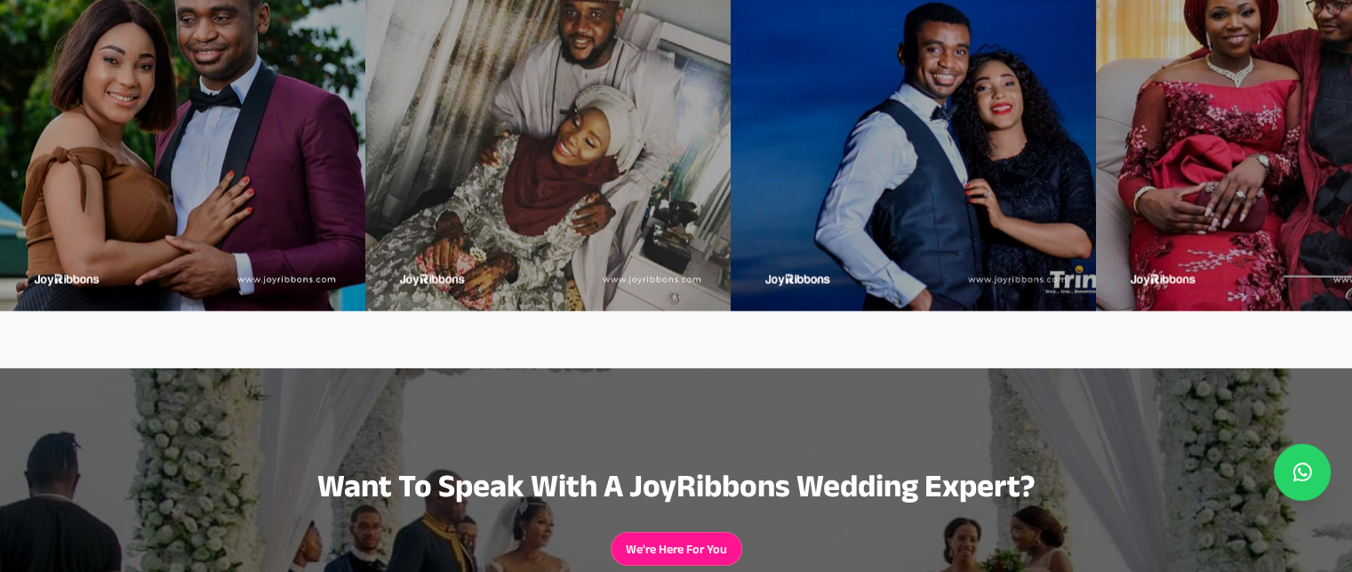
scroll to position [4684, 0]
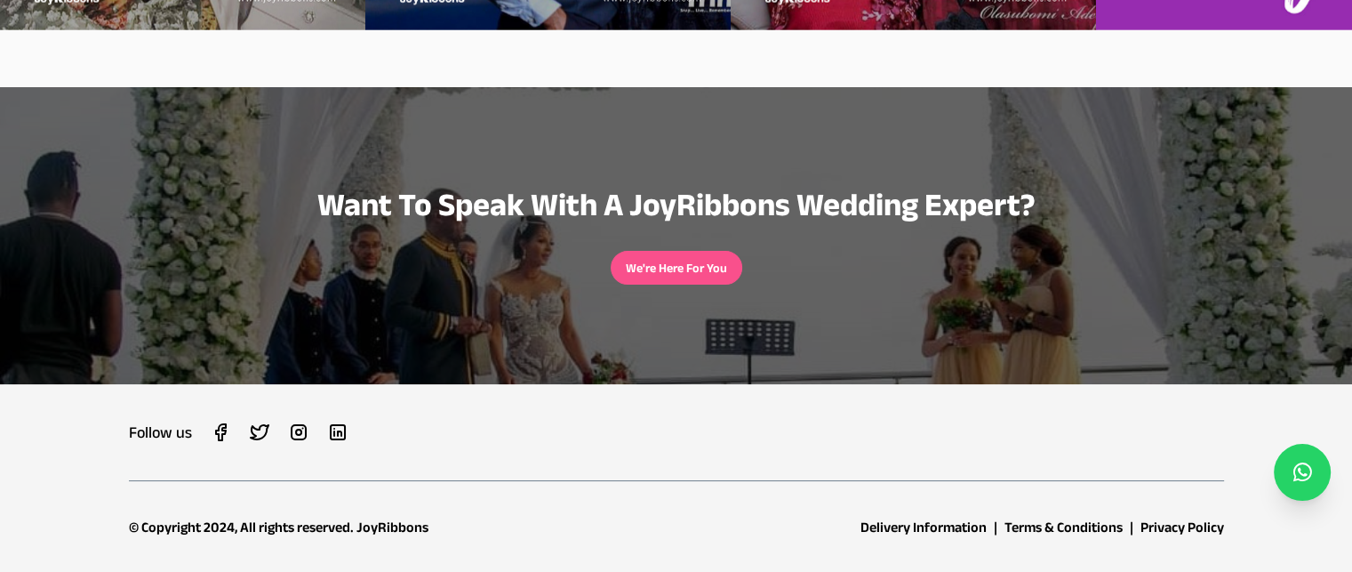
click at [688, 260] on button "We're Here For You" at bounding box center [676, 268] width 101 height 18
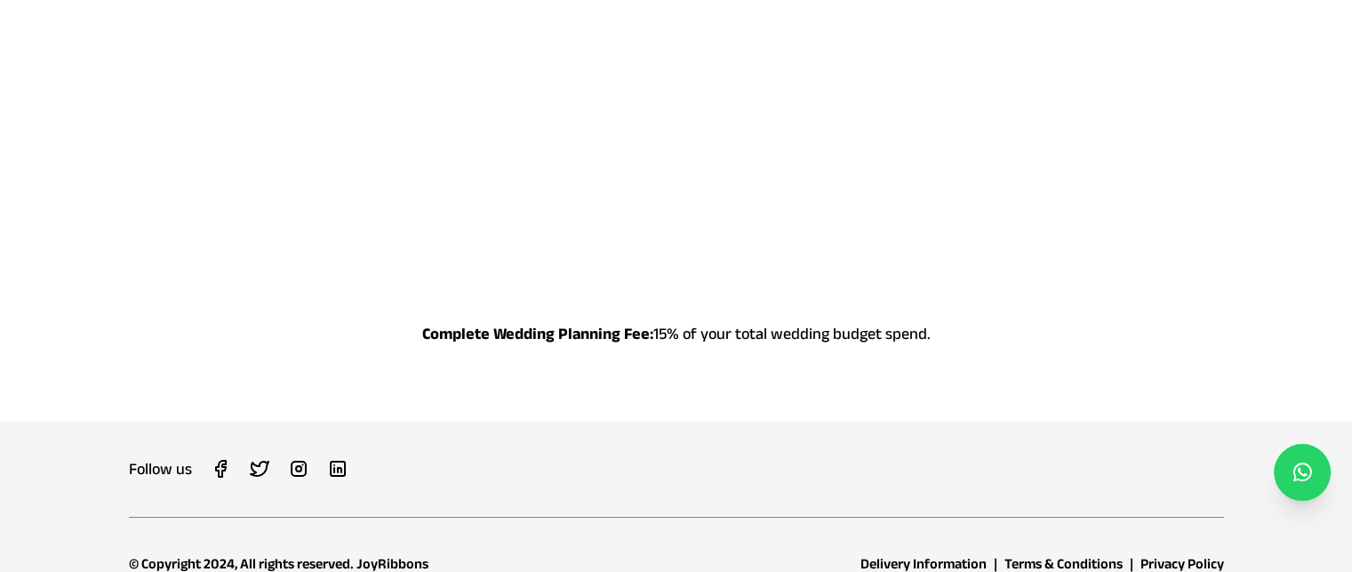
scroll to position [2213, 0]
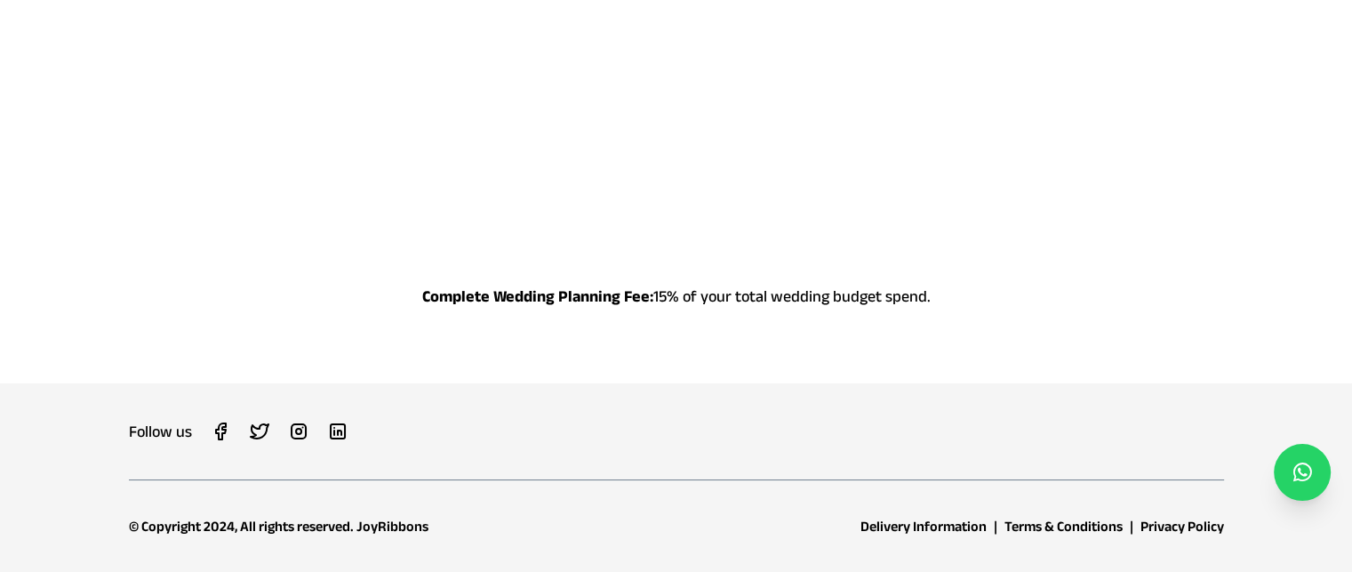
click at [223, 470] on div "Follow us © Copyright 2024, All rights reserved. JoyRibbons Delivery Informatio…" at bounding box center [676, 478] width 1095 height 118
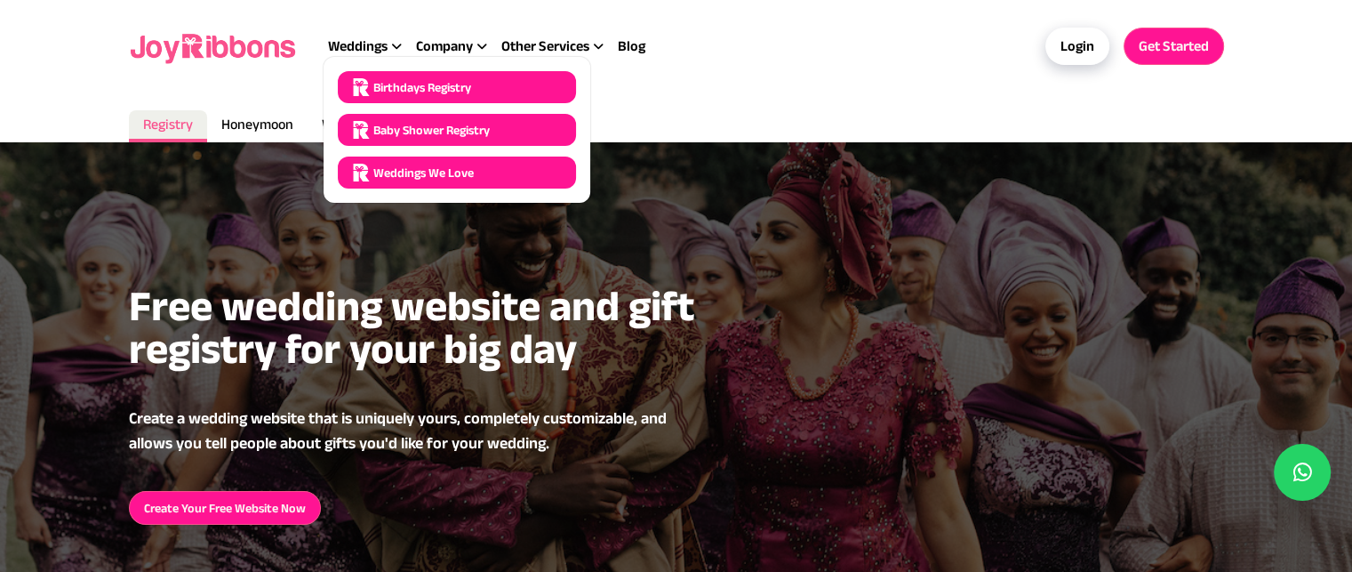
click at [593, 50] on div "Other Services" at bounding box center [559, 46] width 116 height 21
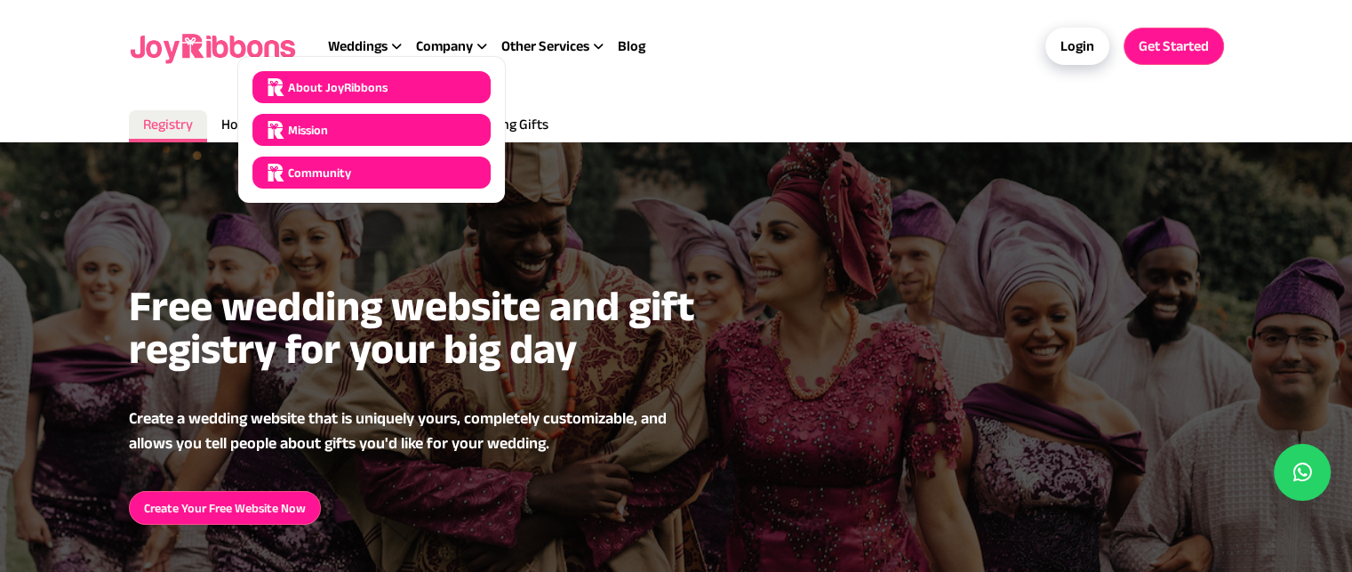
click at [453, 50] on div "Company" at bounding box center [458, 46] width 85 height 21
click at [305, 173] on span "Community" at bounding box center [319, 173] width 63 height 18
click at [463, 170] on div "Community" at bounding box center [372, 172] width 238 height 32
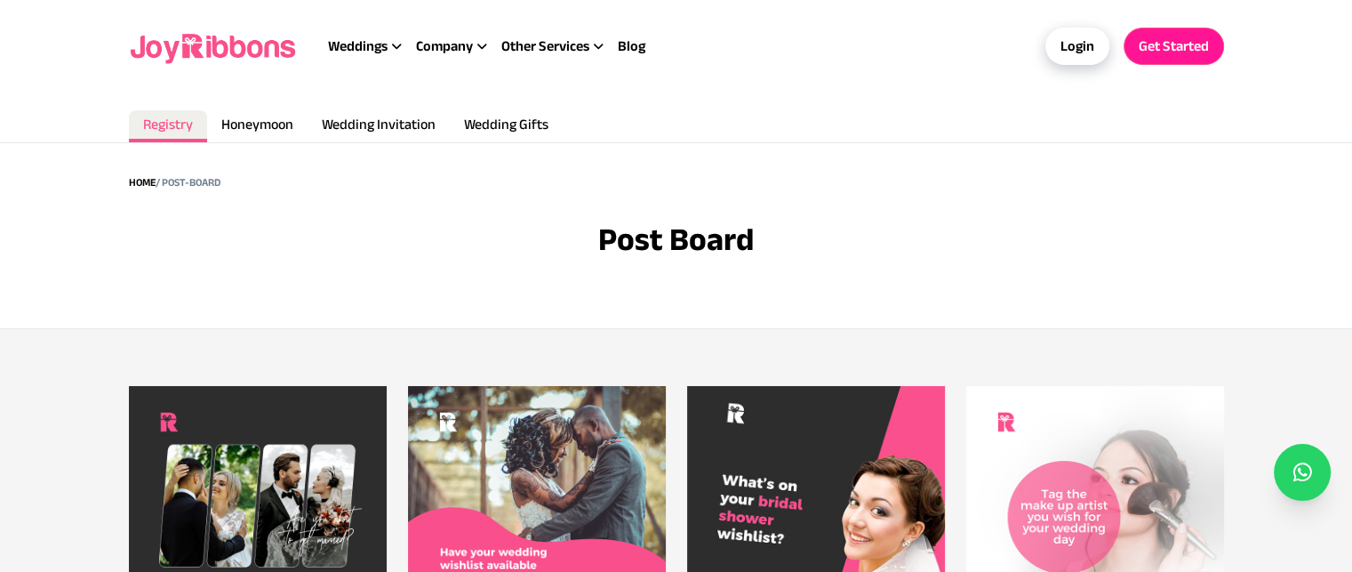
click at [164, 279] on section "Home / Post-Board Post Board" at bounding box center [676, 235] width 1352 height 187
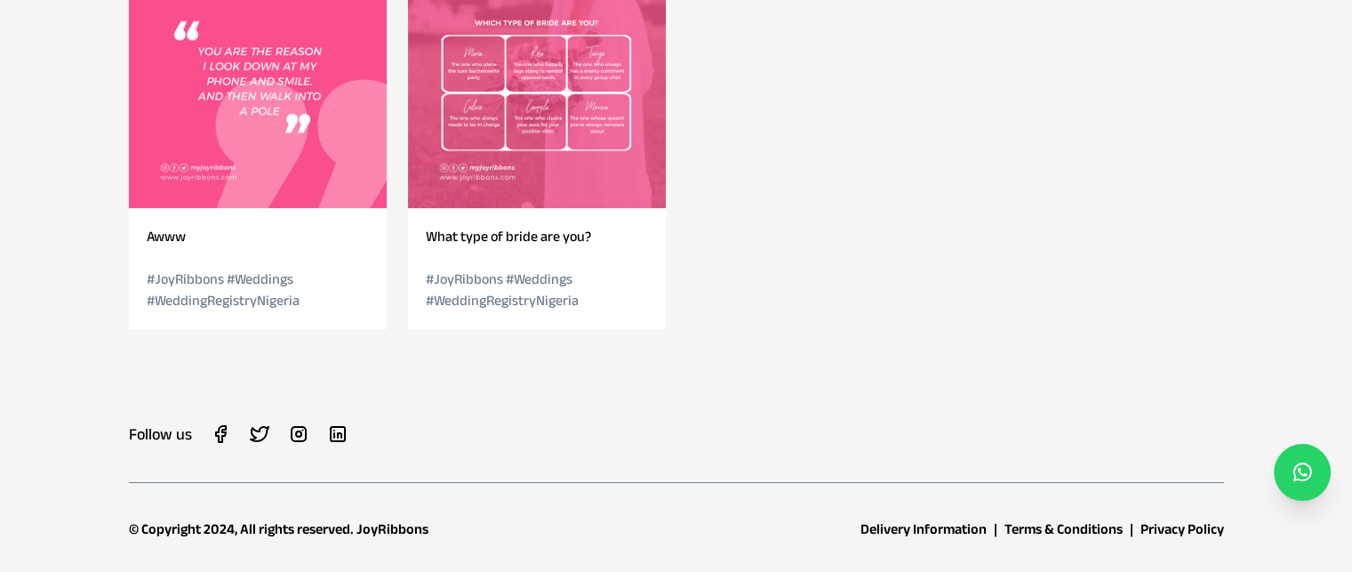
scroll to position [860, 0]
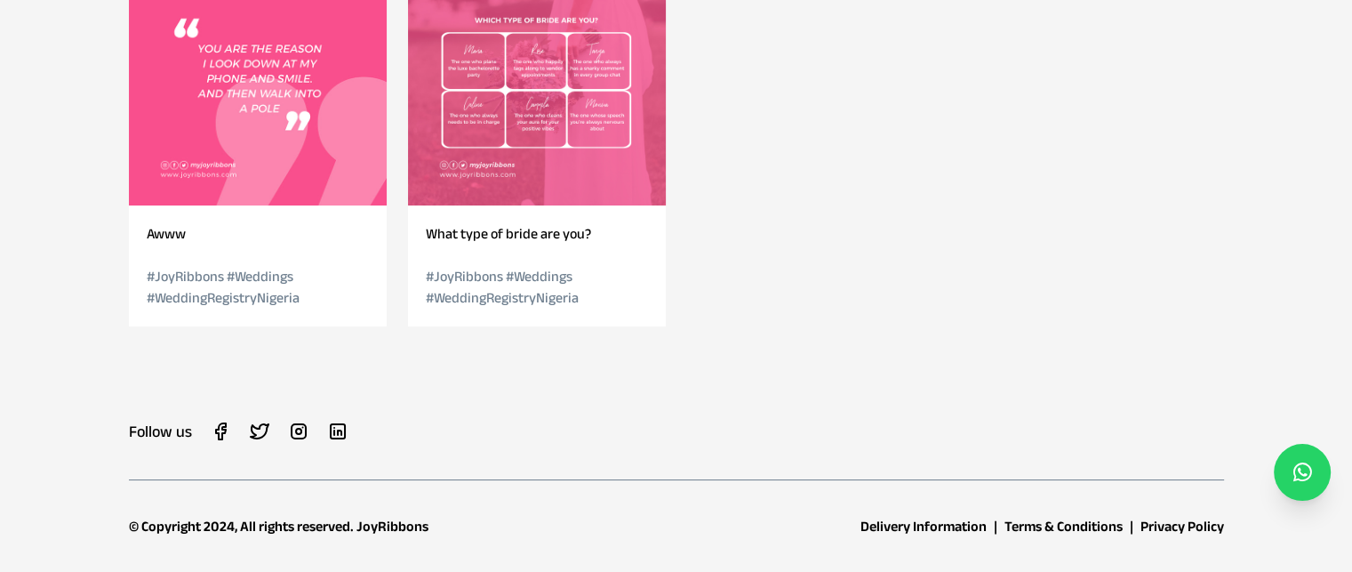
click at [1305, 477] on icon at bounding box center [1303, 471] width 19 height 21
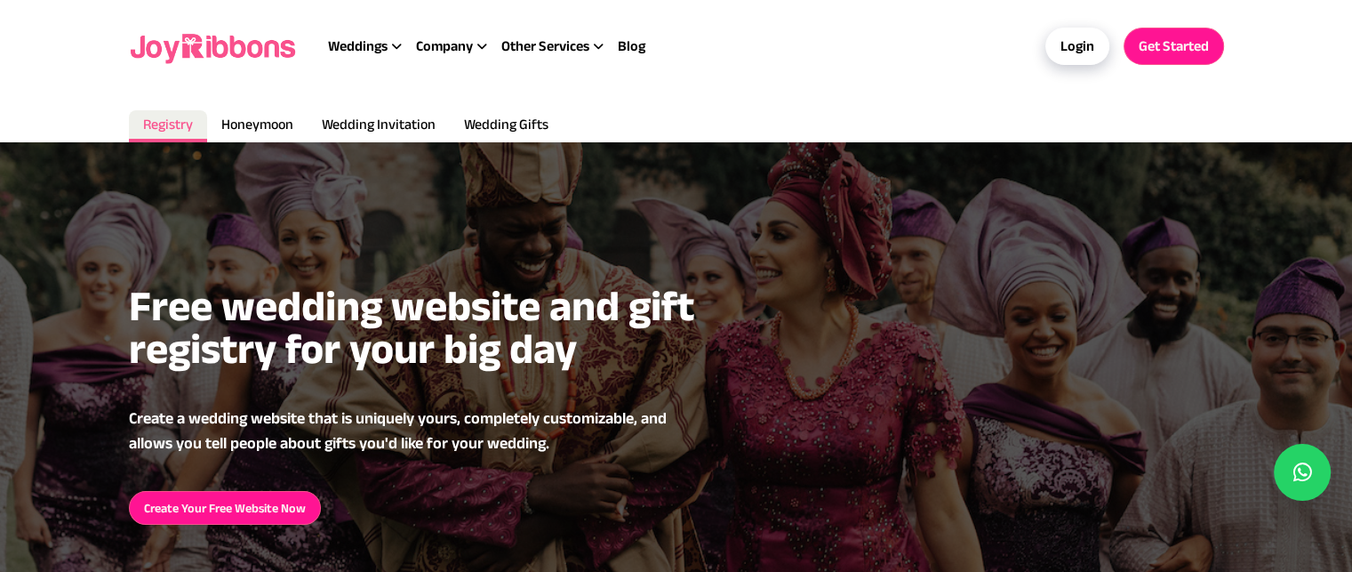
click at [1083, 60] on div "Login" at bounding box center [1078, 46] width 64 height 37
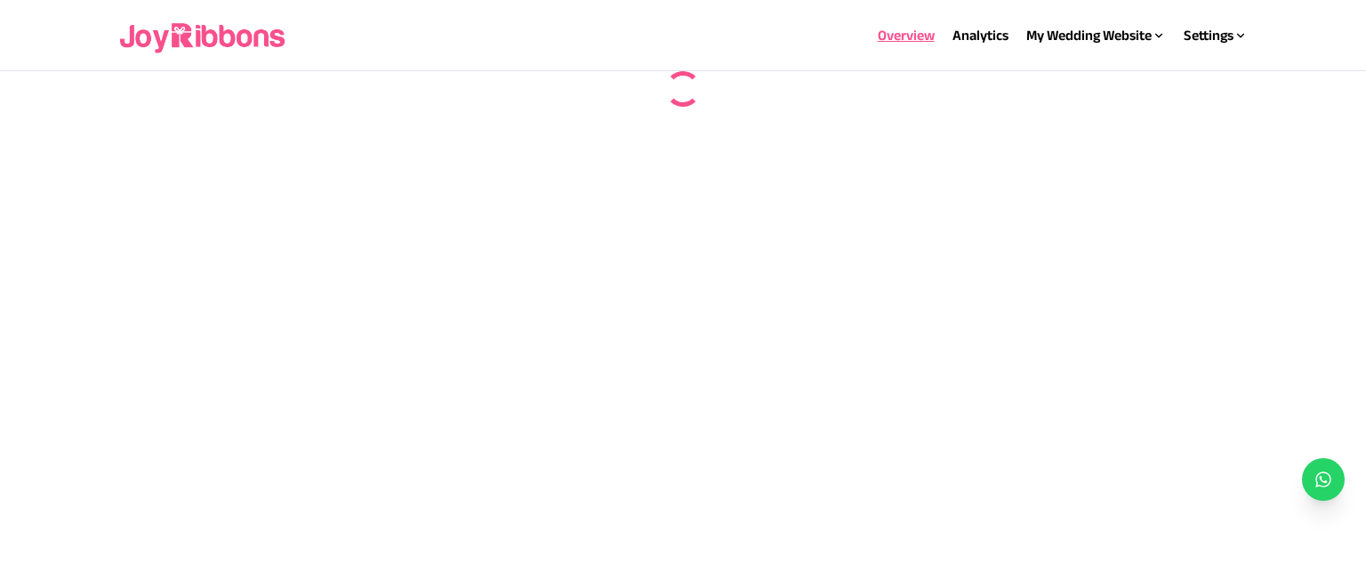
click at [1050, 60] on div "Overview Analytics My Wedding Website Website Details My Wedding Link Settings …" at bounding box center [682, 35] width 1128 height 57
click at [1058, 36] on div "My Wedding Website" at bounding box center [1096, 35] width 140 height 21
click at [1024, 66] on link "Website Details" at bounding box center [1042, 70] width 93 height 15
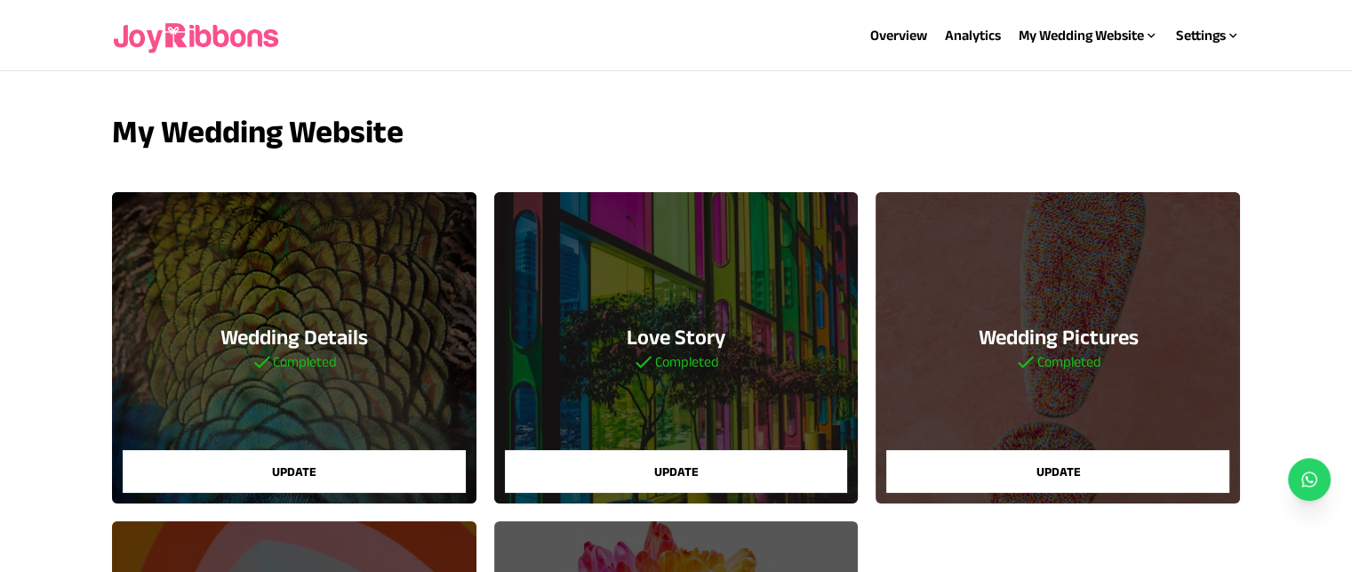
click at [1021, 457] on button "Update" at bounding box center [1057, 471] width 343 height 43
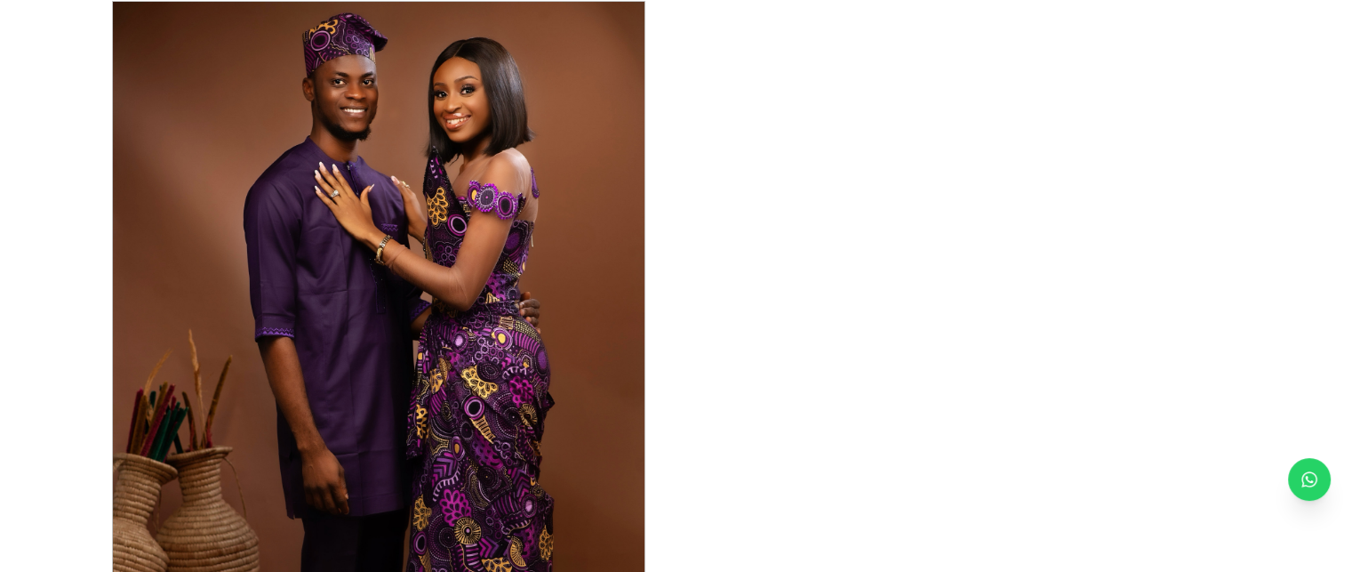
scroll to position [1877, 0]
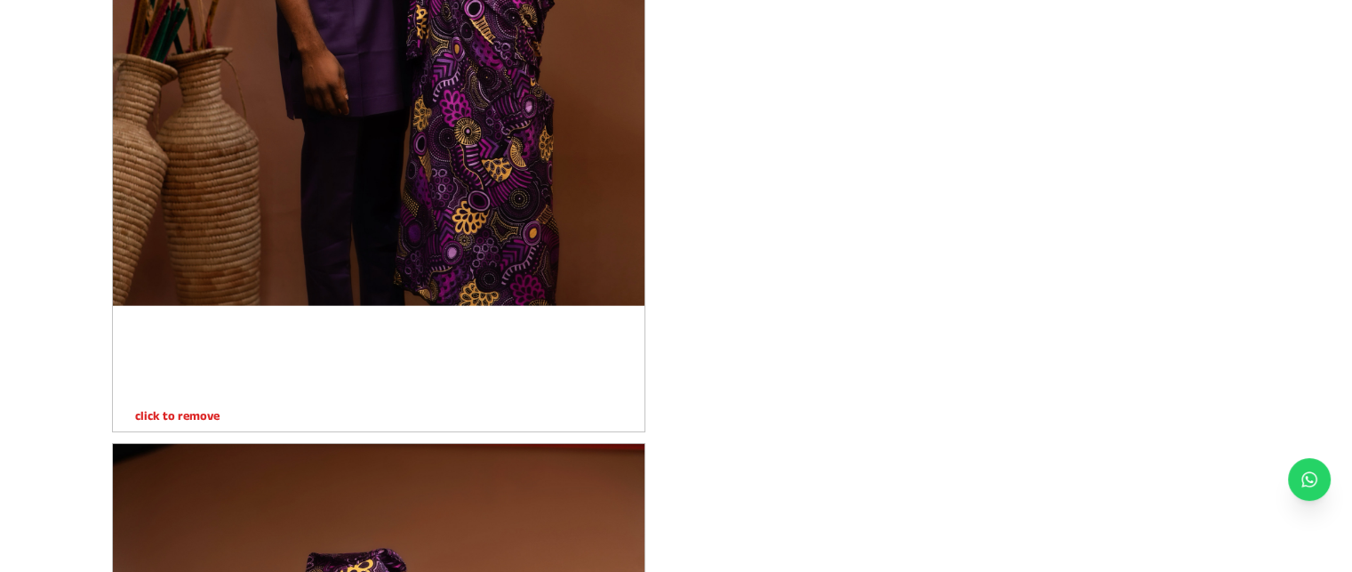
click at [180, 413] on p "click to remove" at bounding box center [166, 415] width 107 height 18
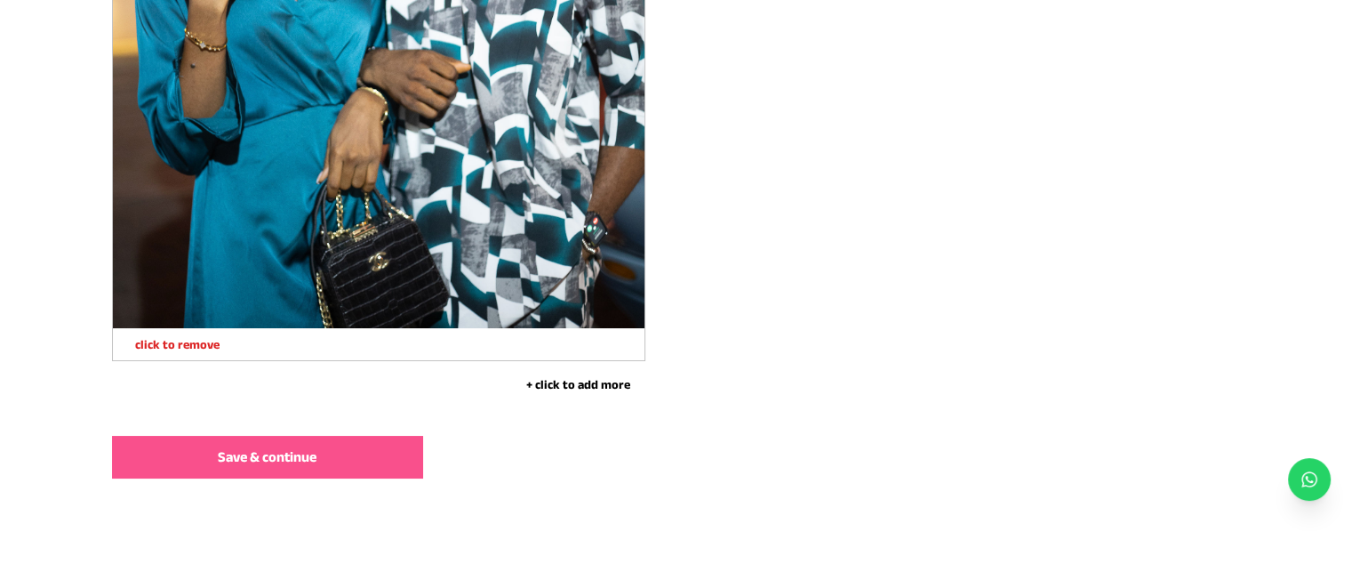
scroll to position [8745, 0]
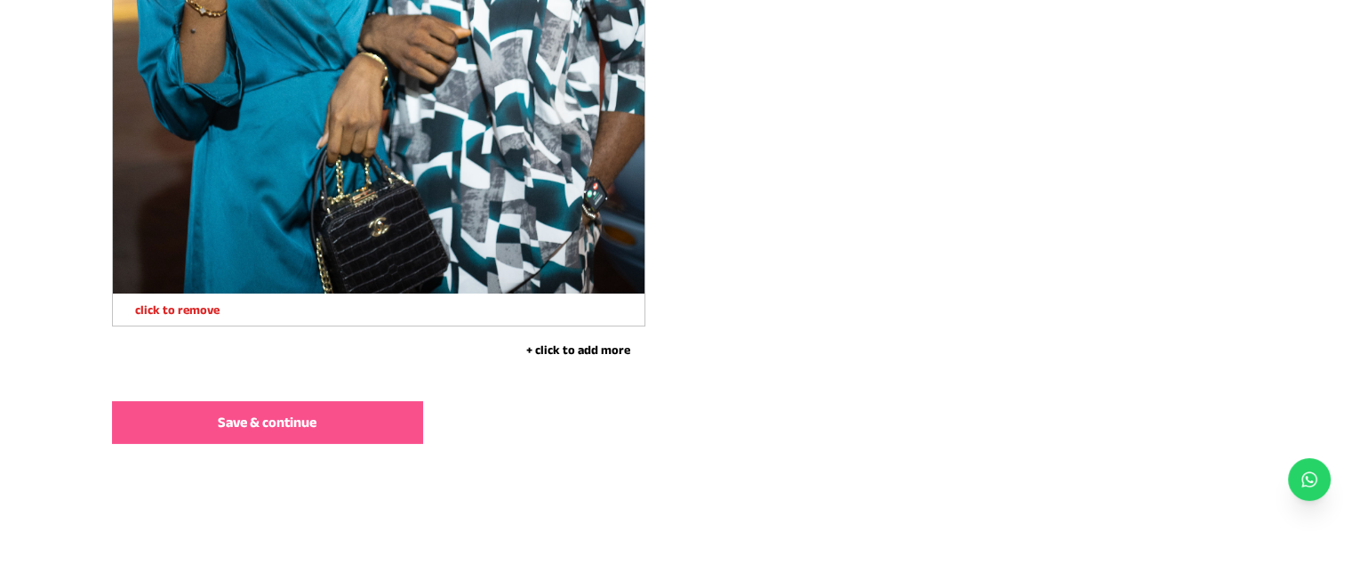
click at [180, 428] on button "Save & continue" at bounding box center [267, 422] width 311 height 43
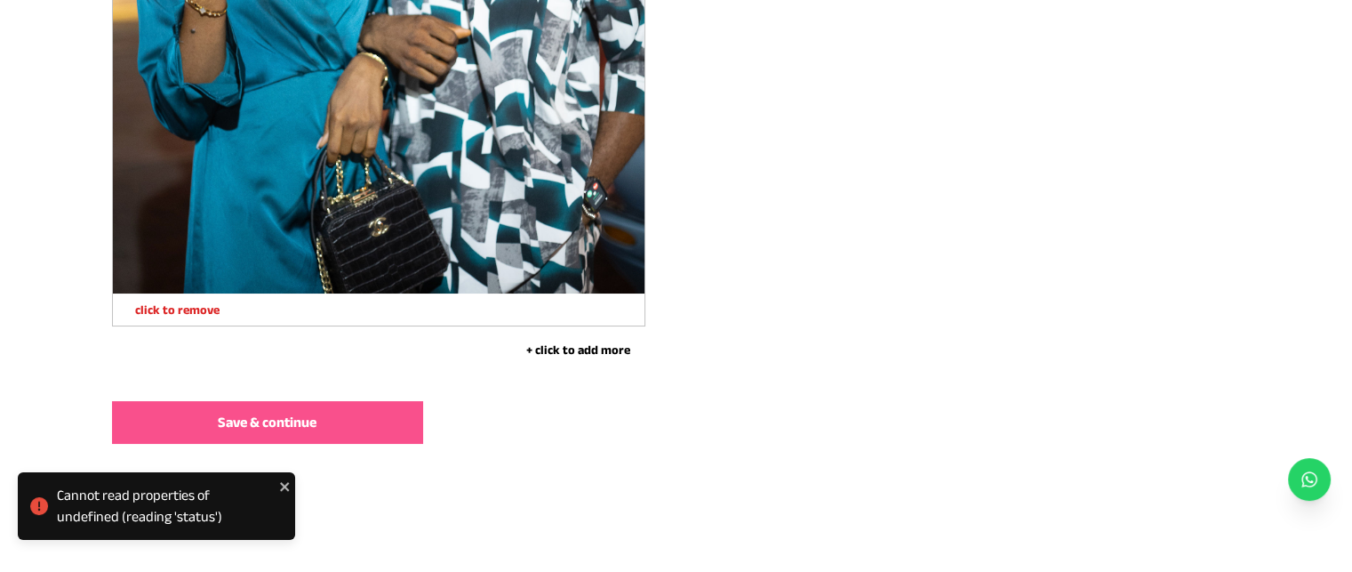
click at [179, 432] on button "Save & continue" at bounding box center [267, 422] width 311 height 43
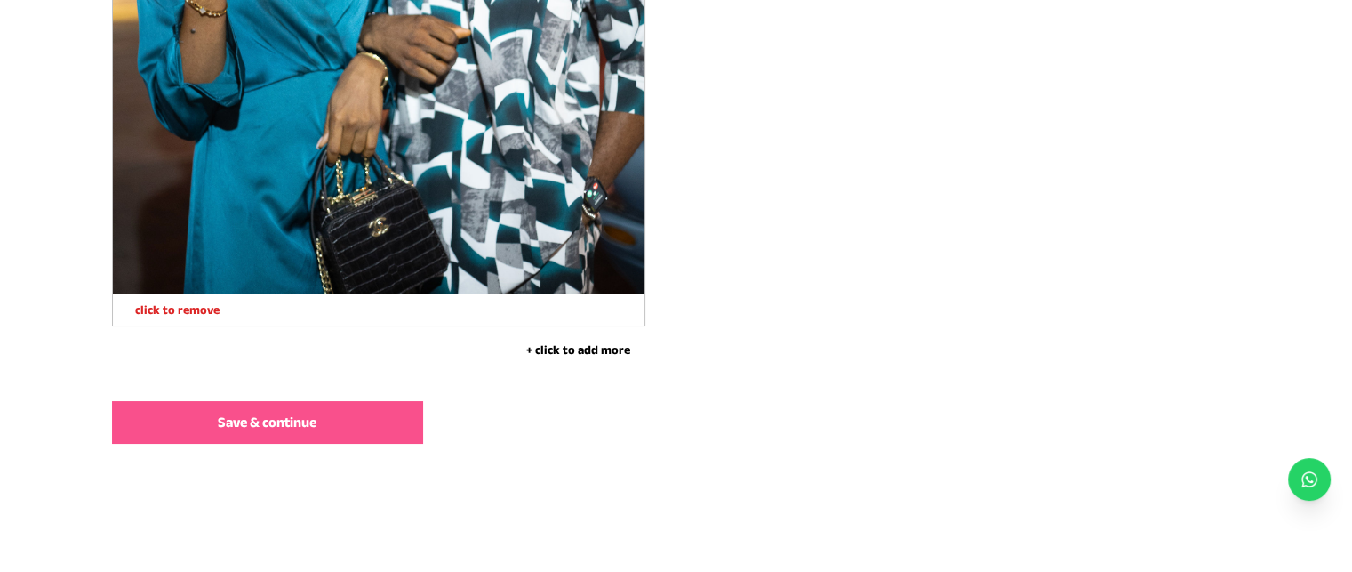
click at [171, 421] on button "Save & continue" at bounding box center [267, 422] width 311 height 43
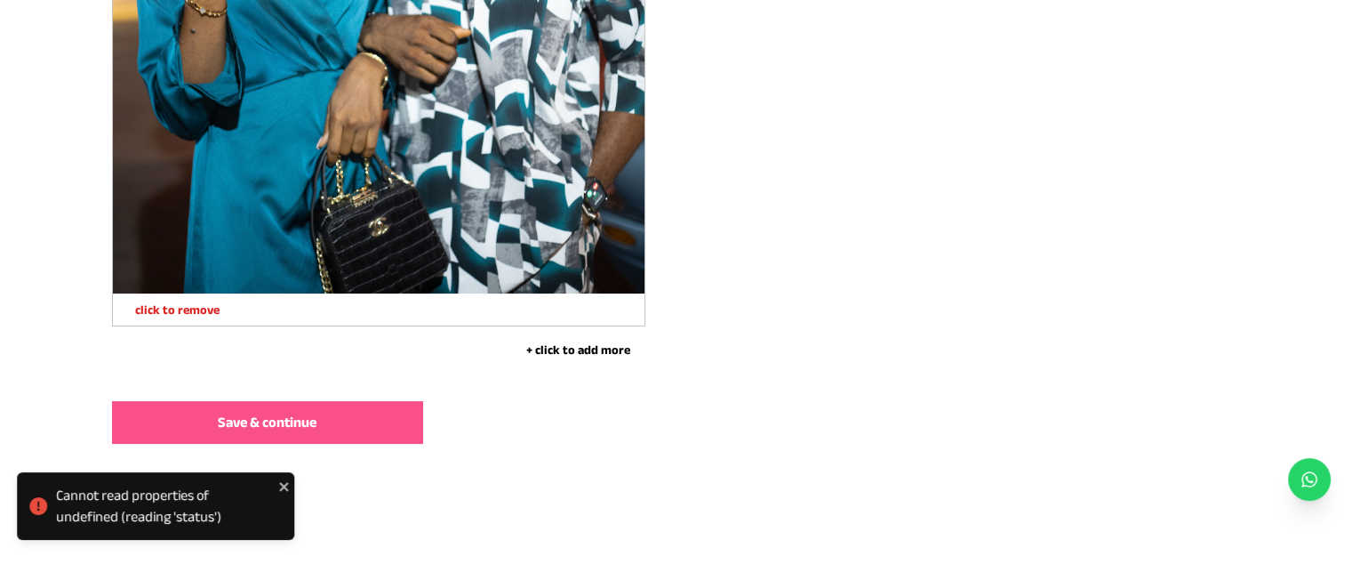
click at [69, 510] on div "Cannot read properties of undefined (reading 'status')" at bounding box center [164, 506] width 217 height 43
click at [285, 486] on icon "close" at bounding box center [284, 486] width 9 height 9
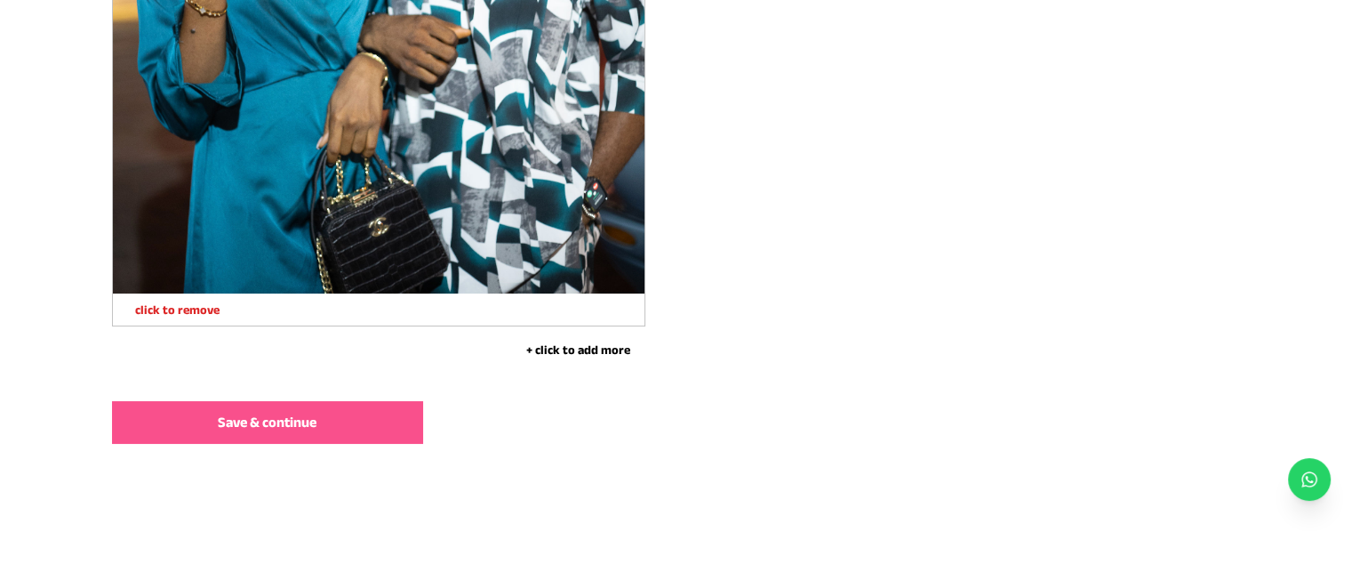
click at [182, 429] on button "Save & continue" at bounding box center [267, 422] width 311 height 43
click at [168, 431] on button "Save & continue" at bounding box center [267, 422] width 311 height 43
